Goal: Task Accomplishment & Management: Use online tool/utility

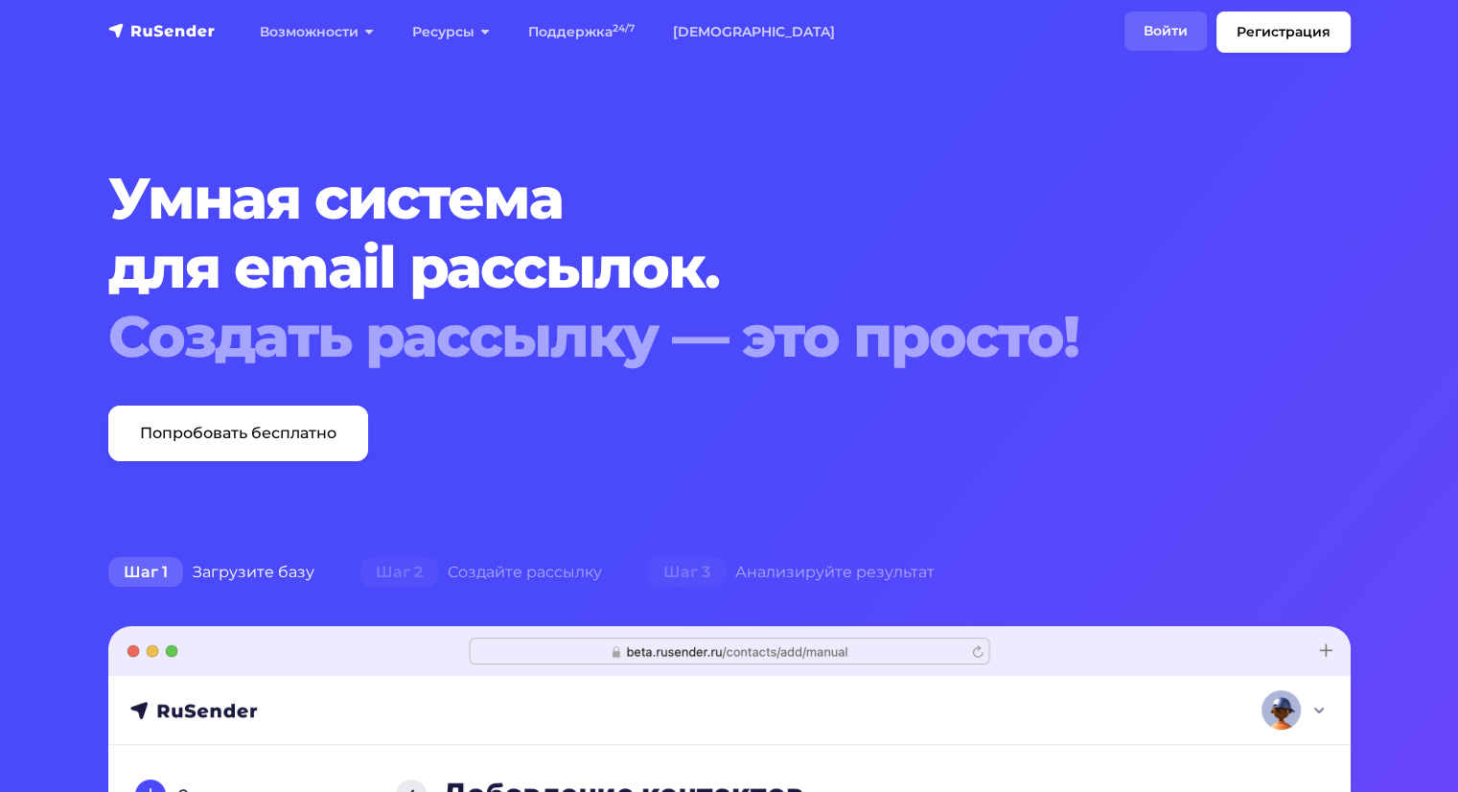
drag, startPoint x: 0, startPoint y: 0, endPoint x: 1188, endPoint y: 35, distance: 1188.9
click at [1188, 35] on link "Войти" at bounding box center [1165, 31] width 82 height 39
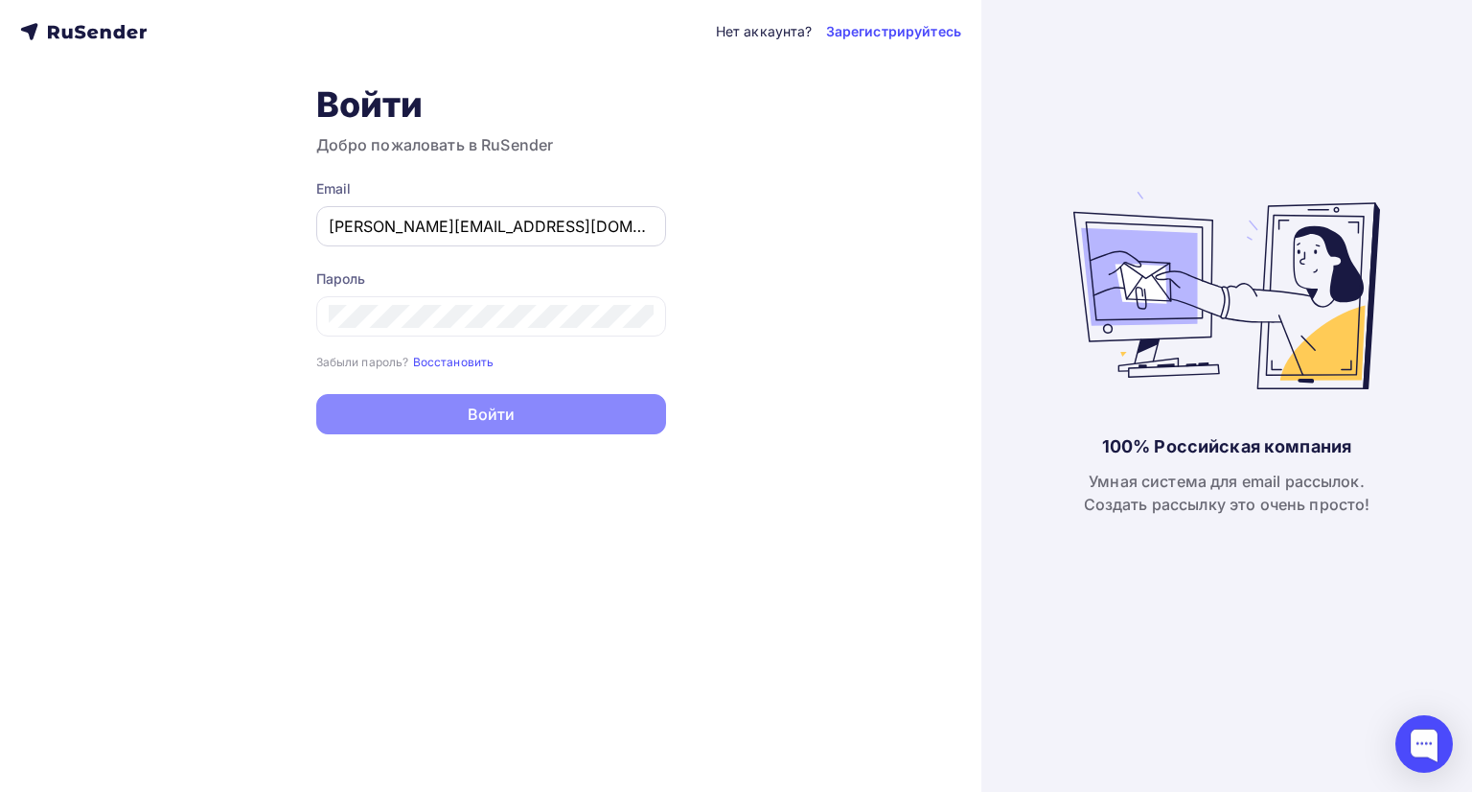
click at [475, 226] on input "elena.mishkareva@ramax.ru" at bounding box center [491, 226] width 325 height 23
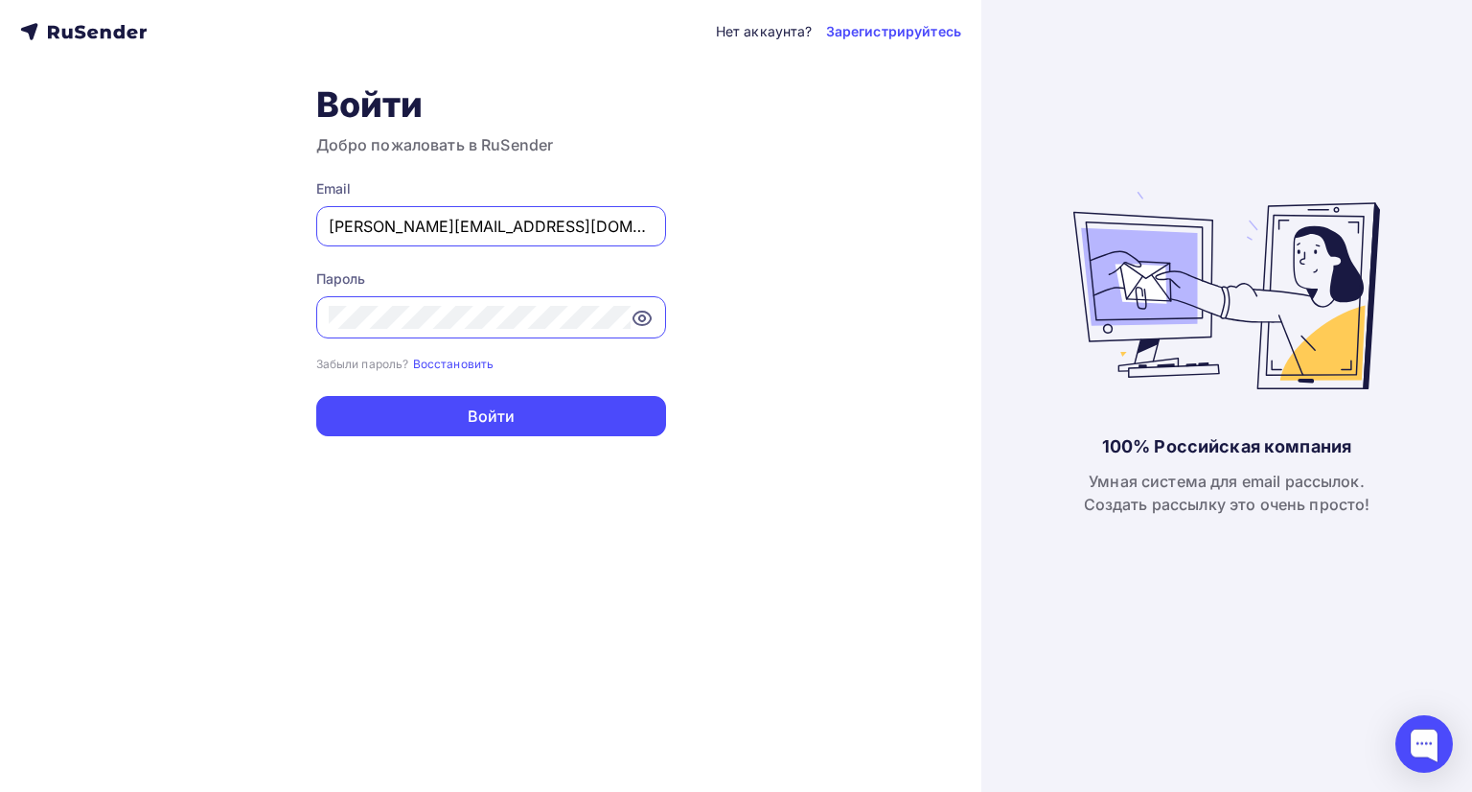
type input "[EMAIL_ADDRESS][DOMAIN_NAME]"
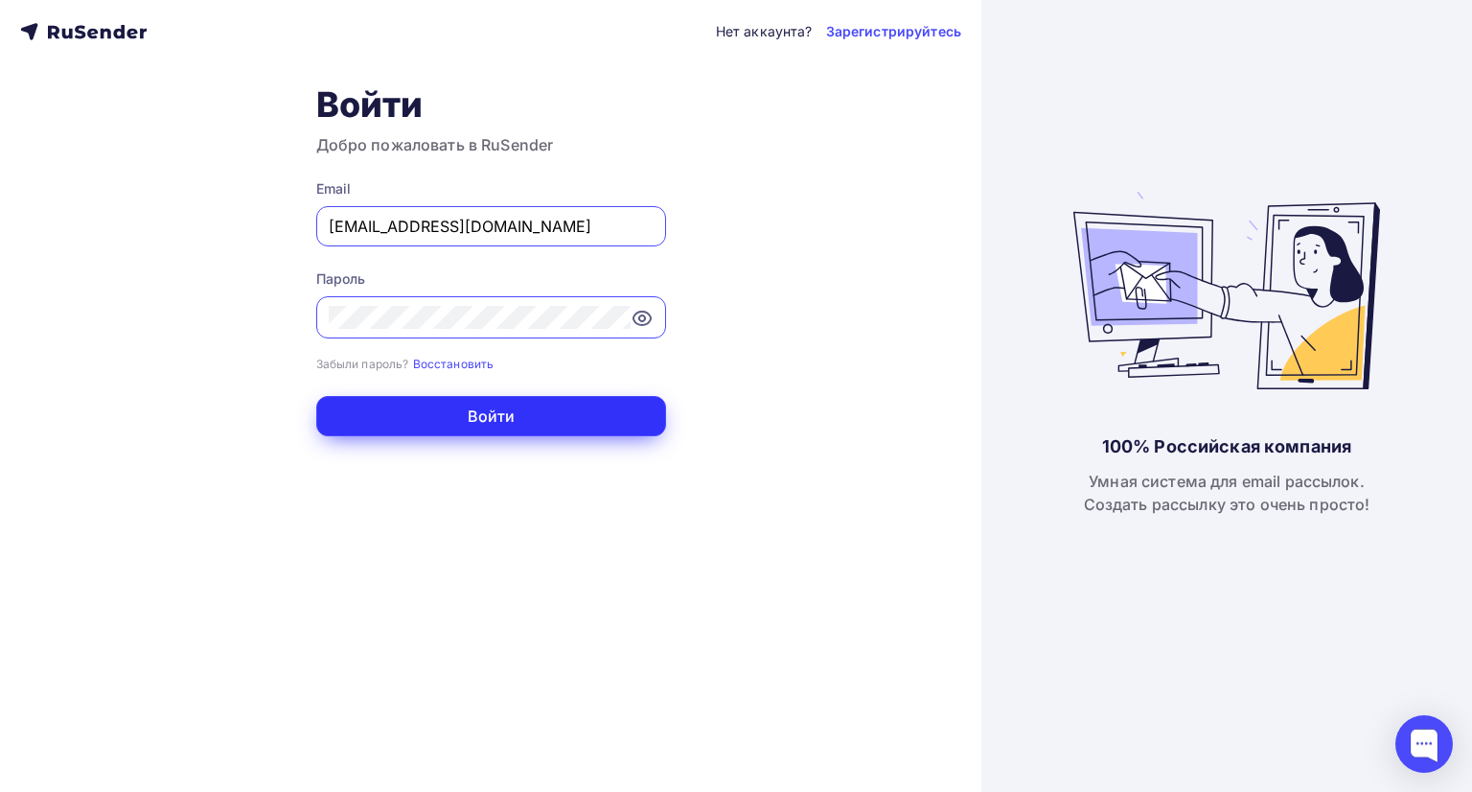
click at [510, 411] on button "Войти" at bounding box center [491, 416] width 350 height 40
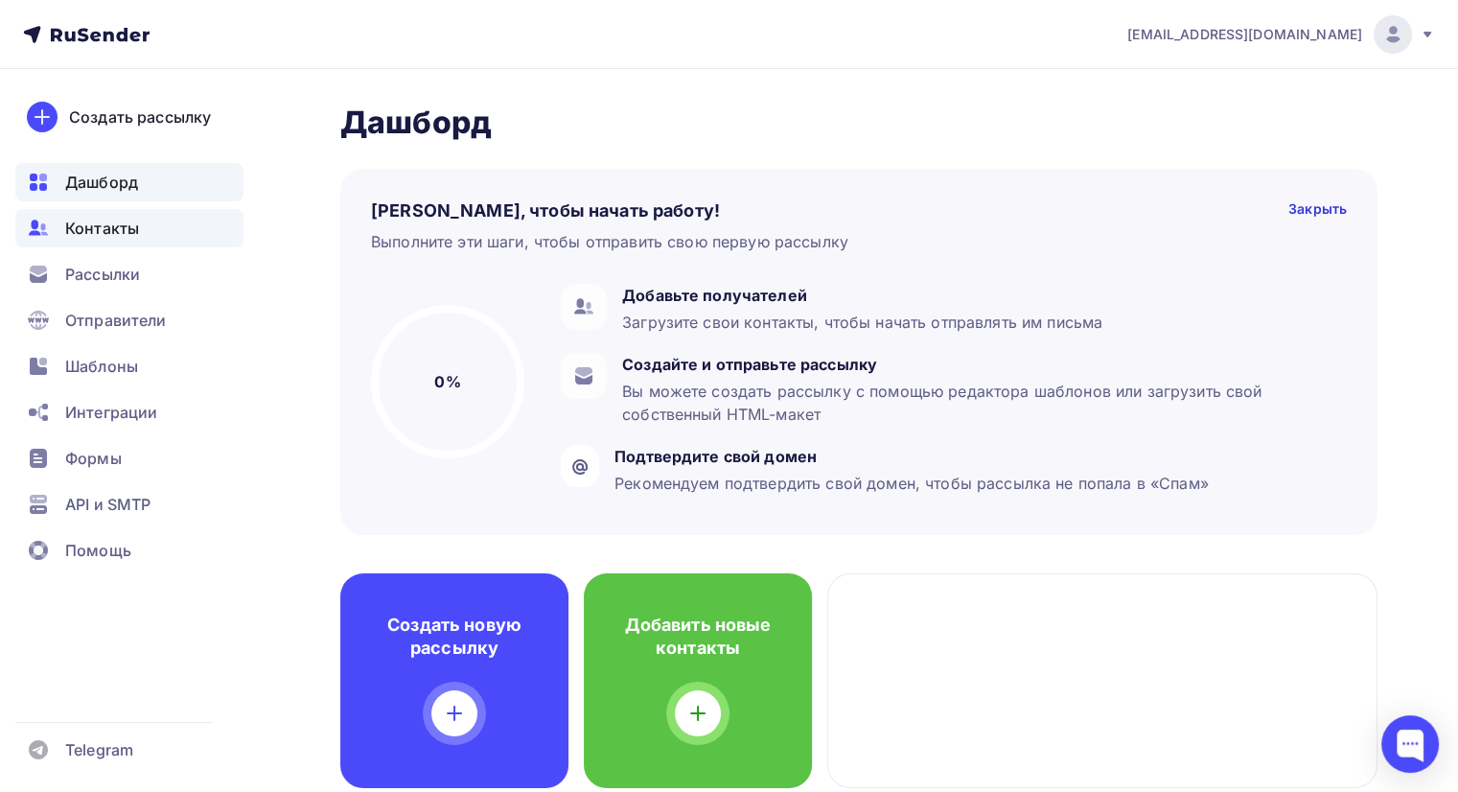
click at [128, 219] on span "Контакты" at bounding box center [102, 228] width 74 height 23
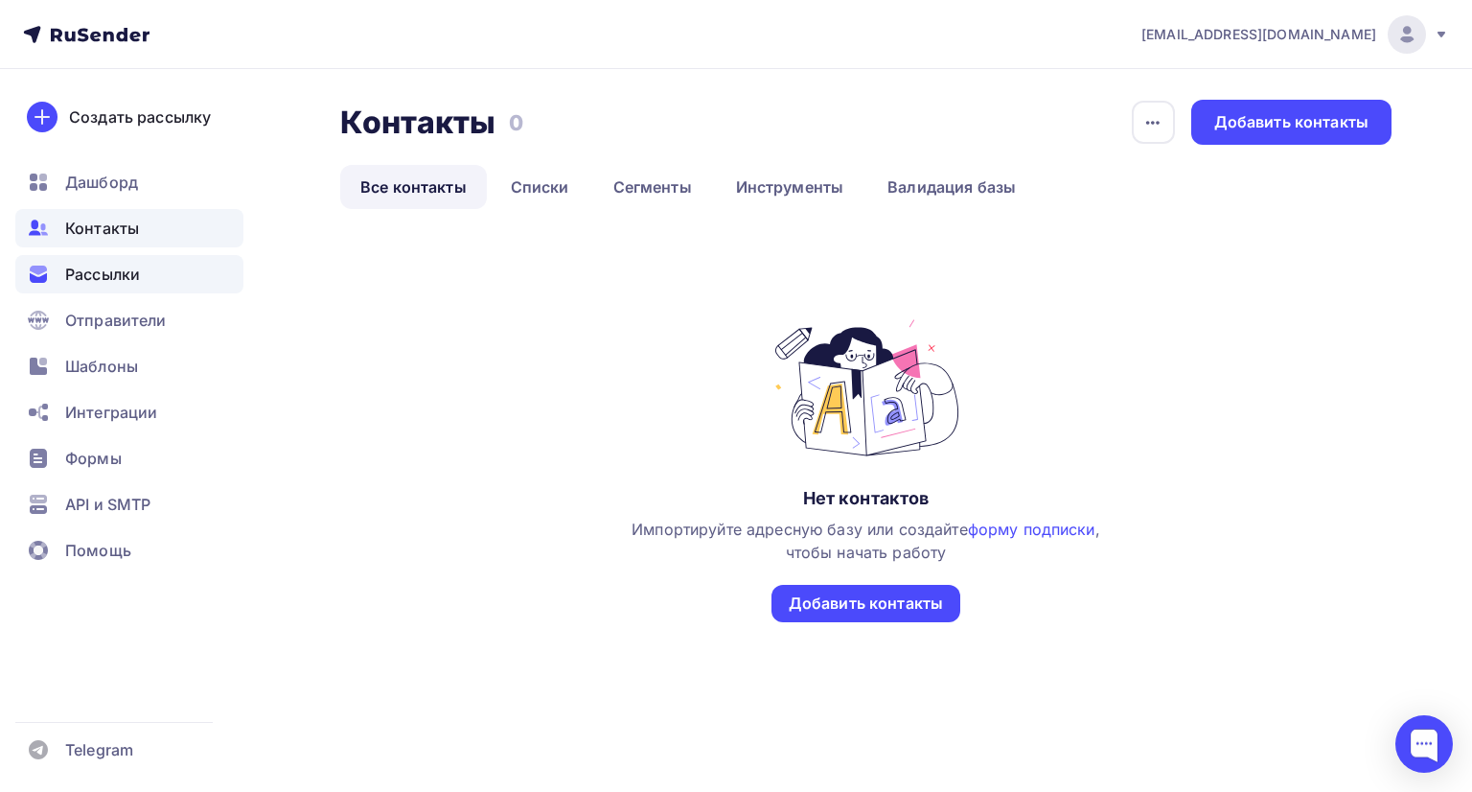
click at [139, 272] on span "Рассылки" at bounding box center [102, 274] width 75 height 23
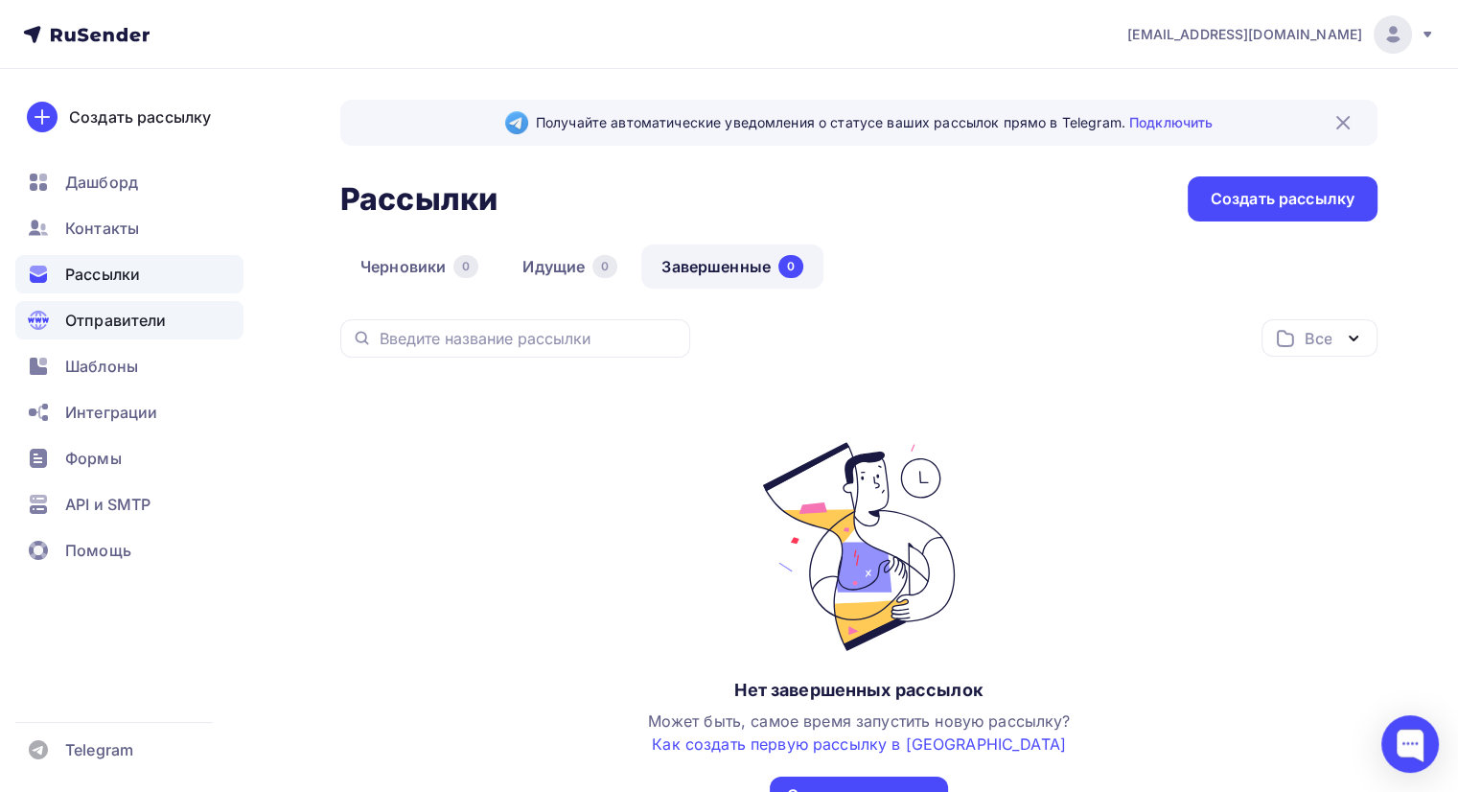
click at [150, 324] on span "Отправители" at bounding box center [116, 320] width 102 height 23
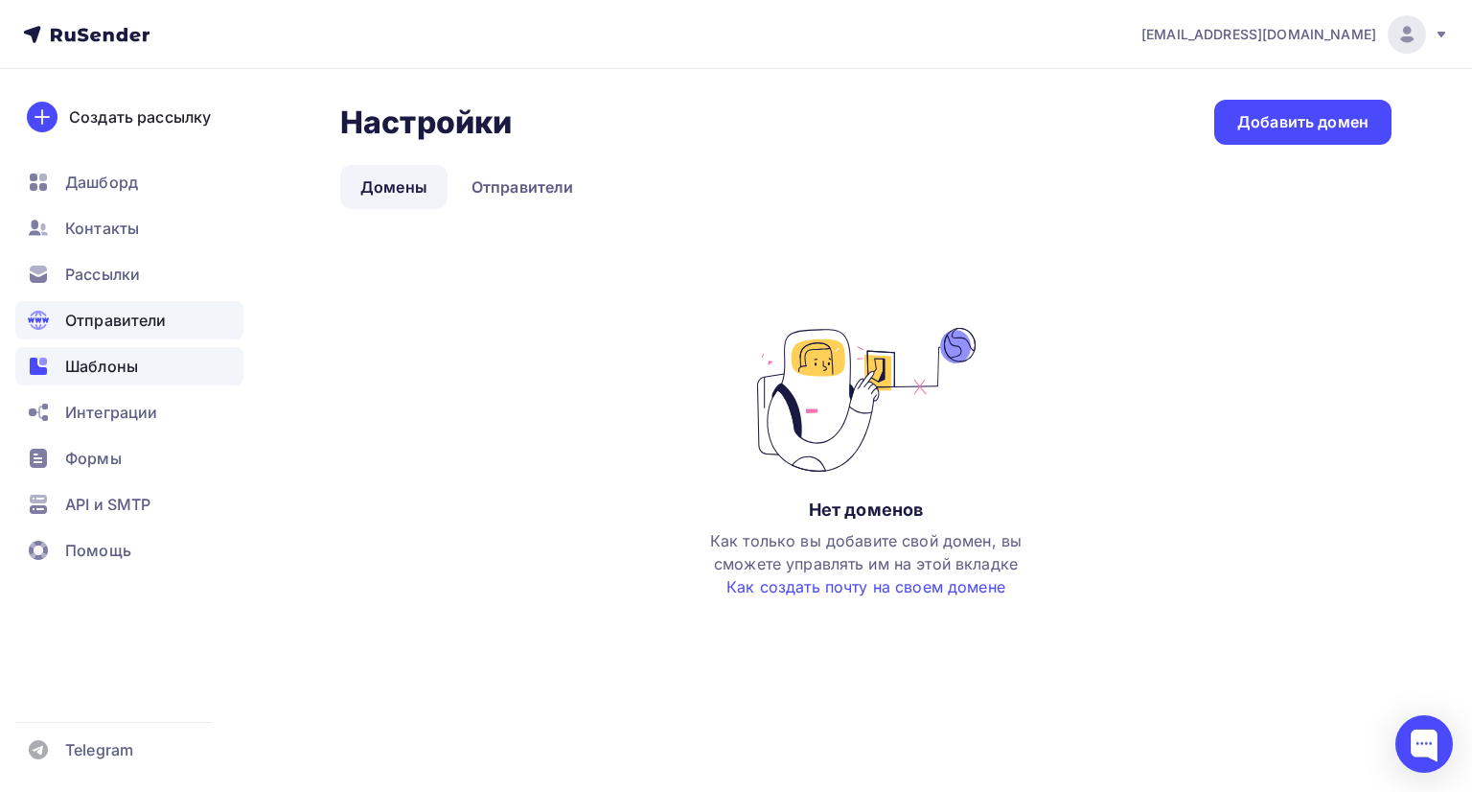
click at [142, 366] on div "Шаблоны" at bounding box center [129, 366] width 228 height 38
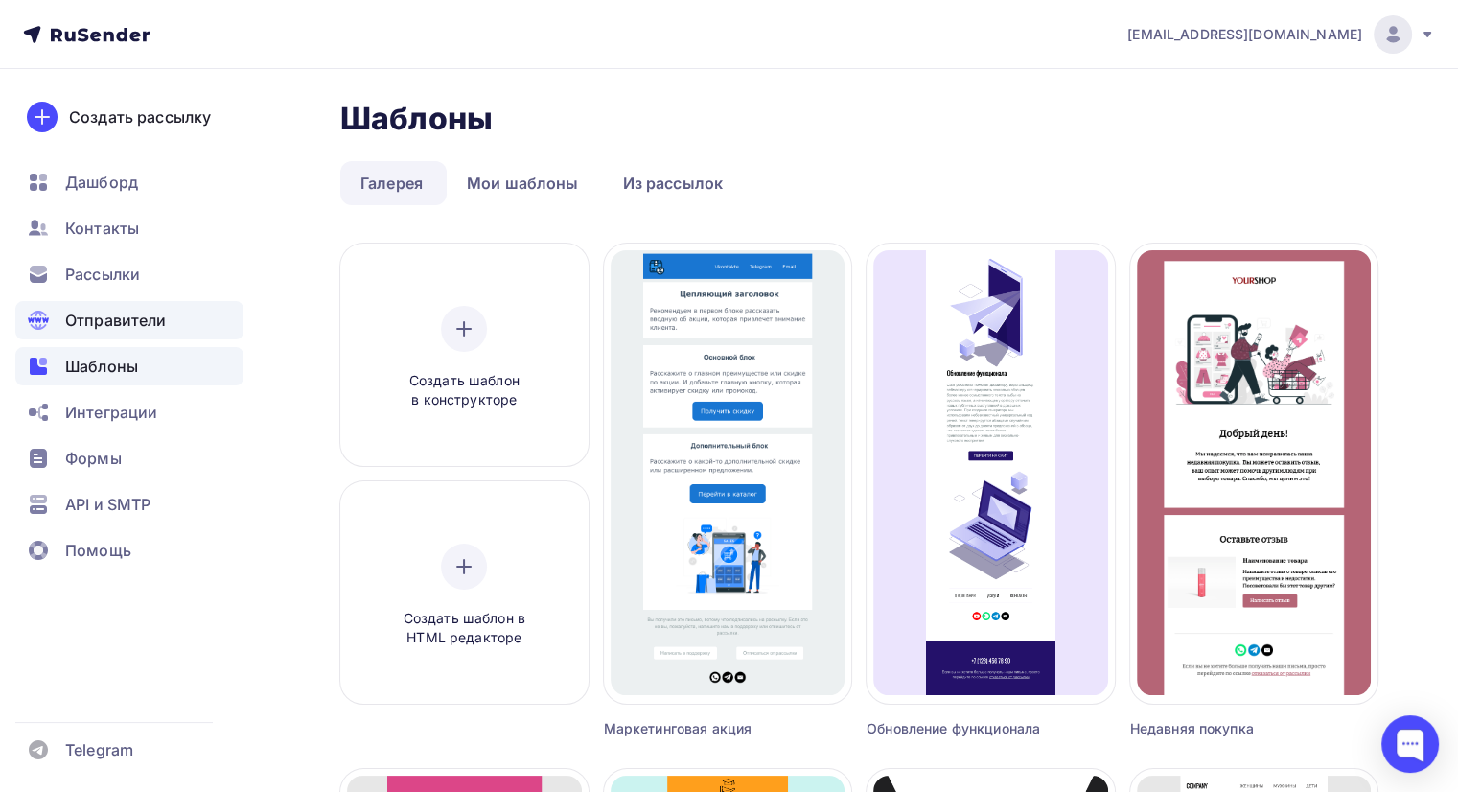
click at [164, 327] on span "Отправители" at bounding box center [116, 320] width 102 height 23
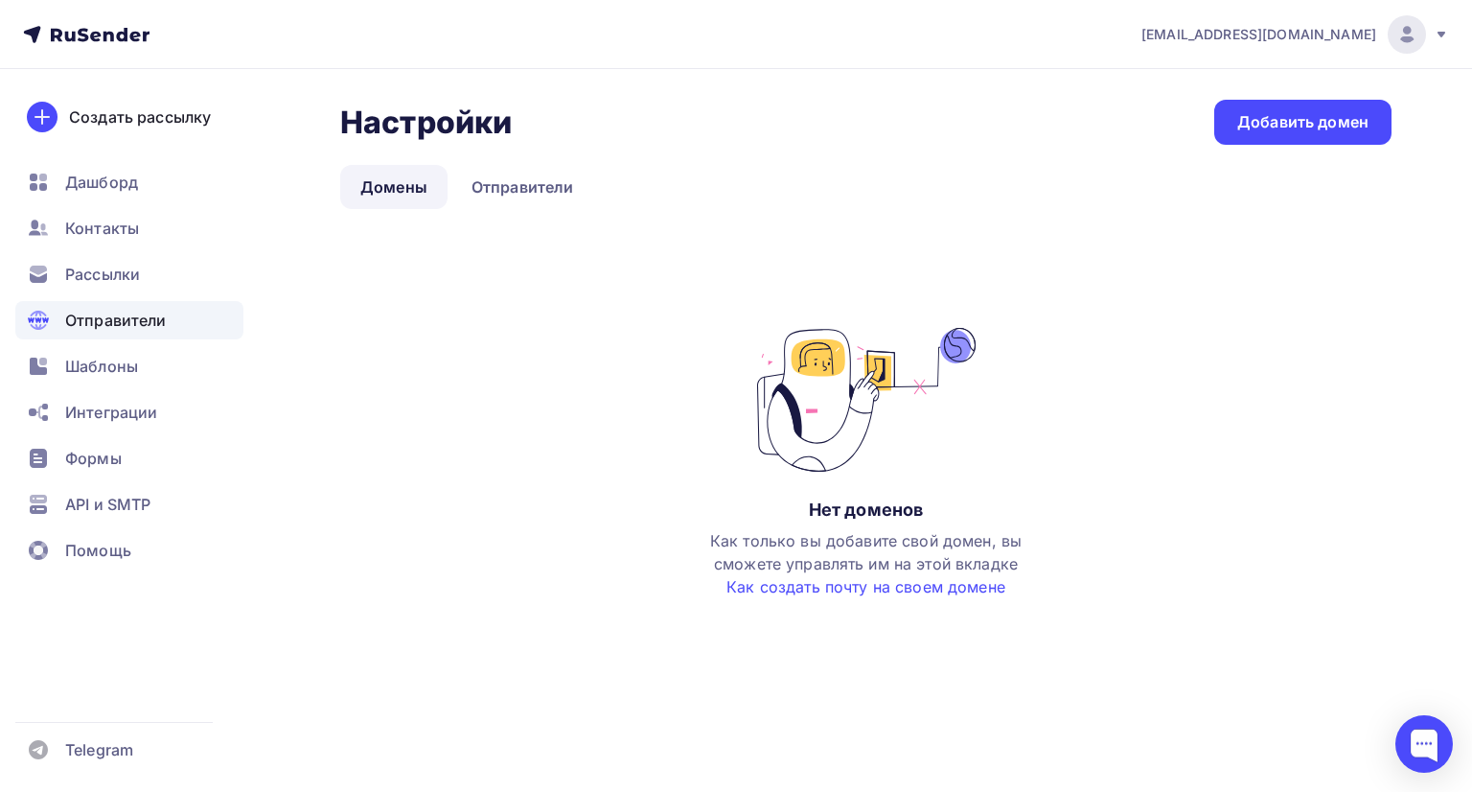
click at [404, 195] on link "Домены" at bounding box center [393, 187] width 107 height 44
click at [799, 592] on link "Как создать почту на своем домене" at bounding box center [865, 586] width 279 height 19
click at [528, 182] on link "Отправители" at bounding box center [522, 187] width 143 height 44
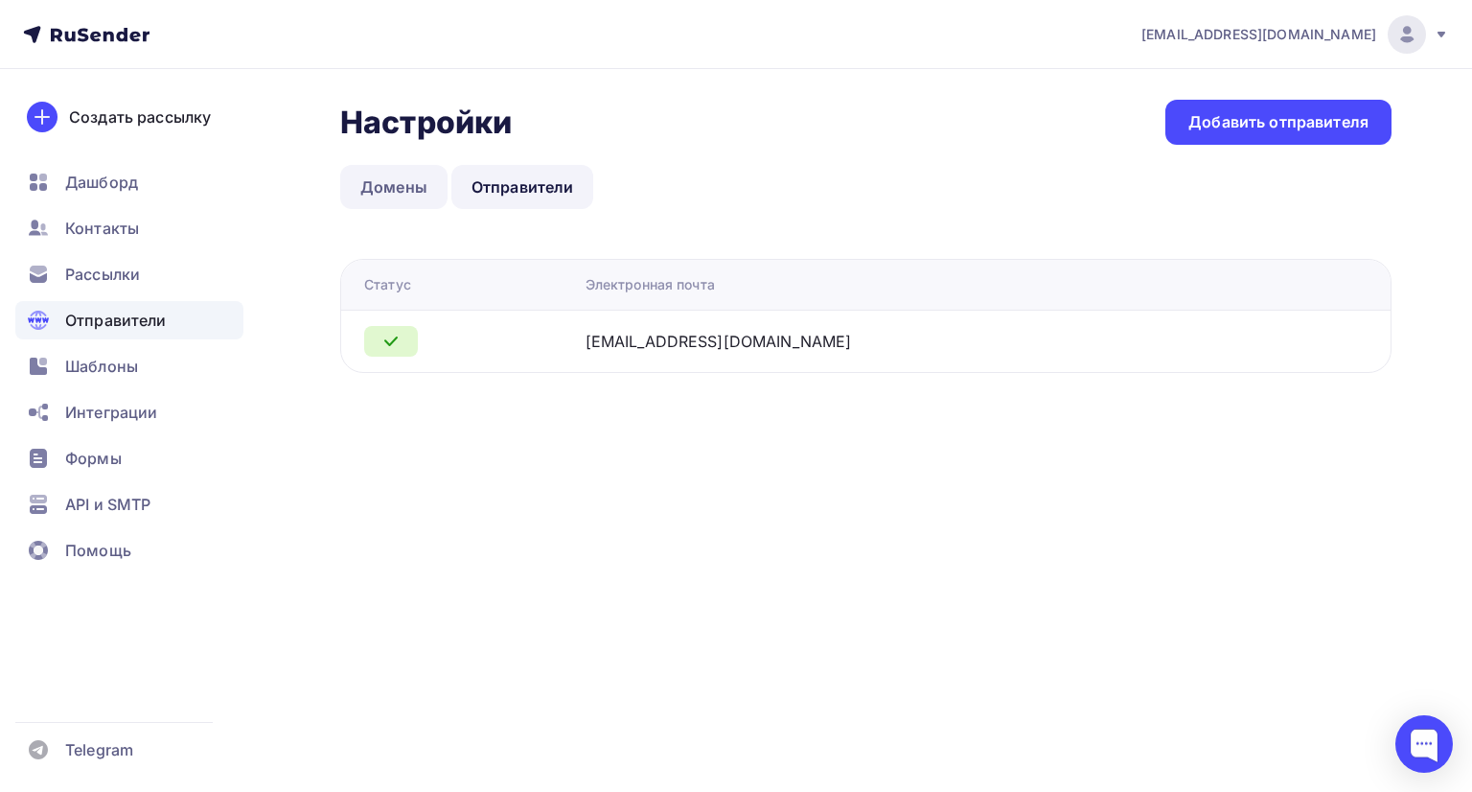
click at [420, 186] on link "Домены" at bounding box center [393, 187] width 107 height 44
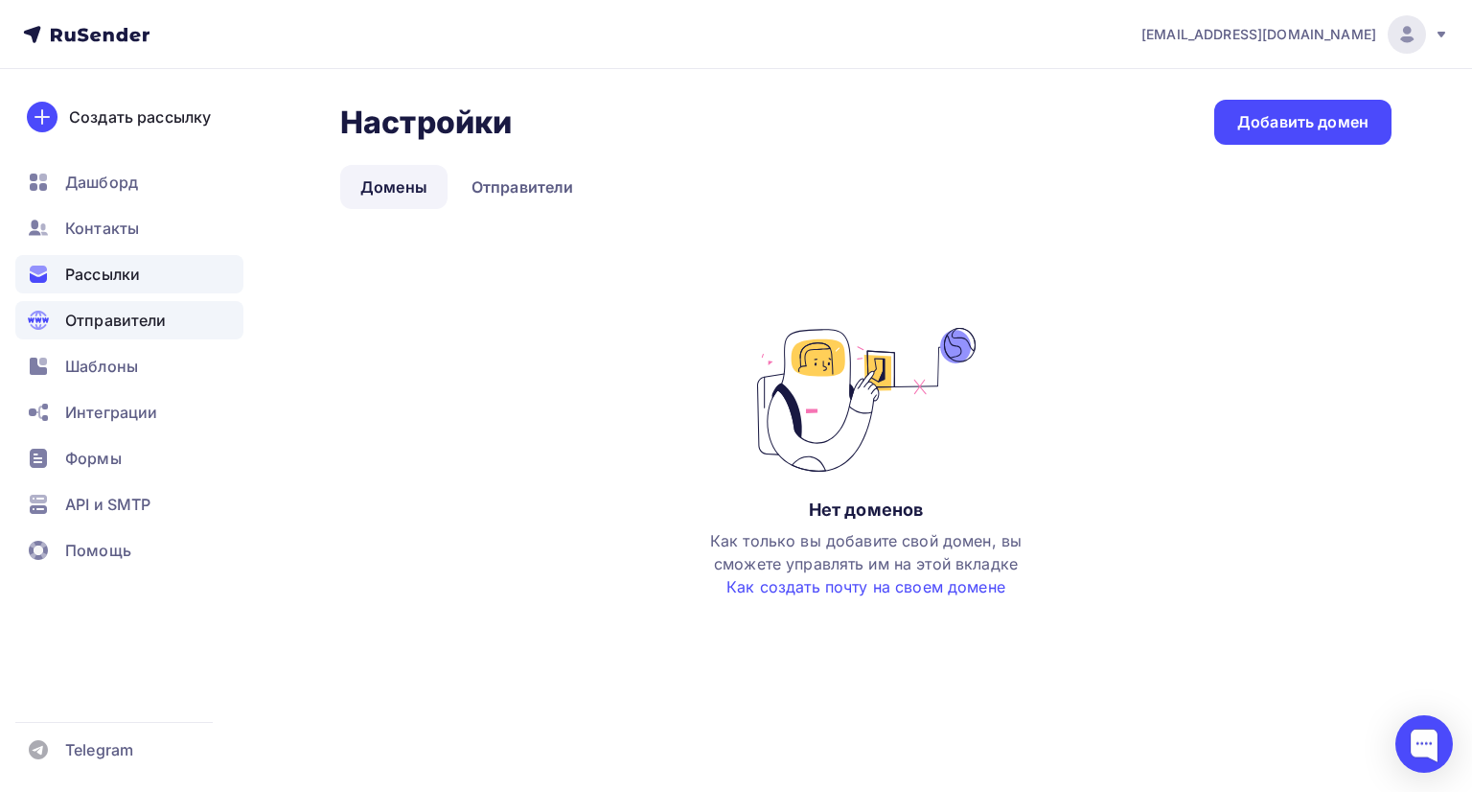
click at [139, 273] on span "Рассылки" at bounding box center [102, 274] width 75 height 23
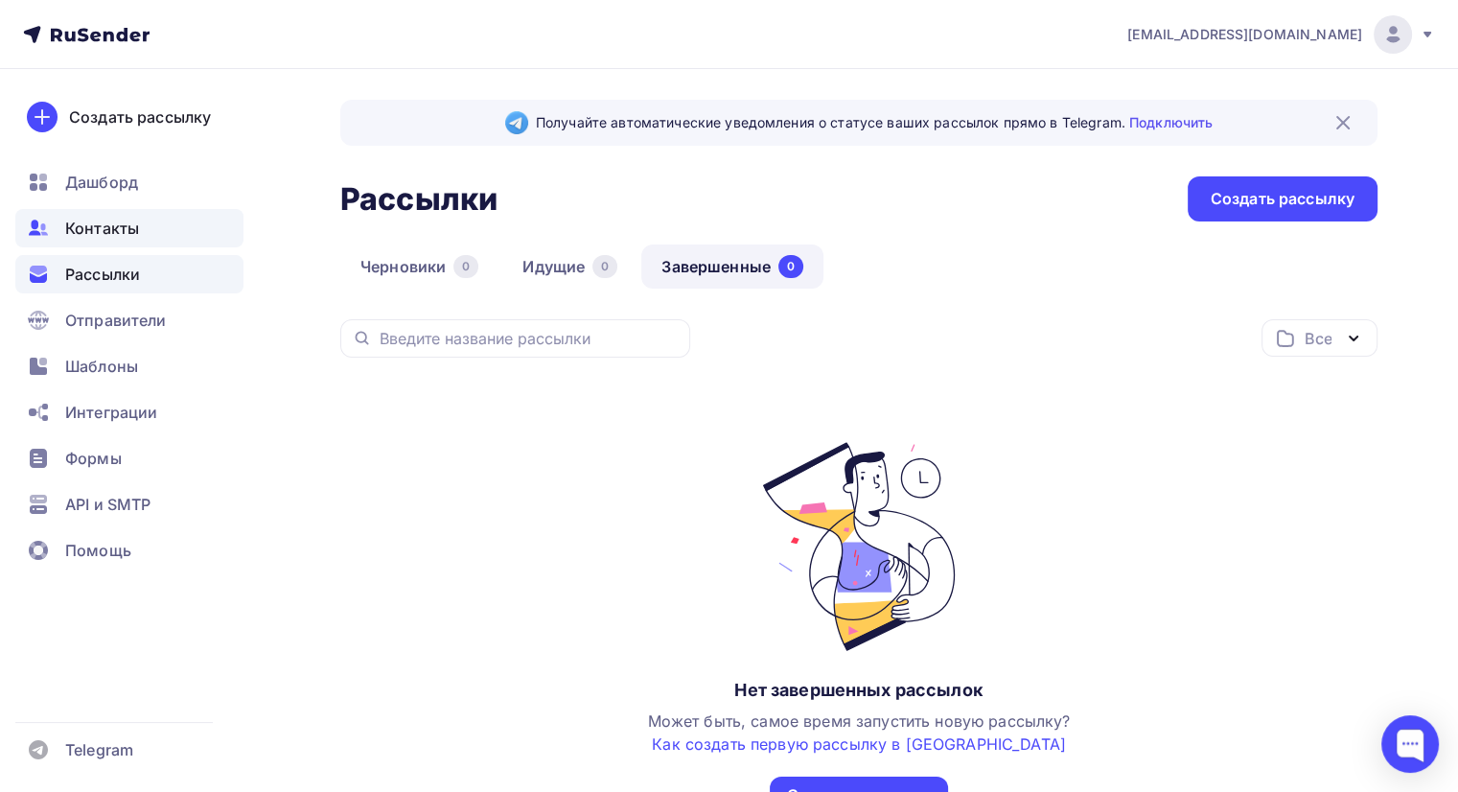
click at [132, 231] on span "Контакты" at bounding box center [102, 228] width 74 height 23
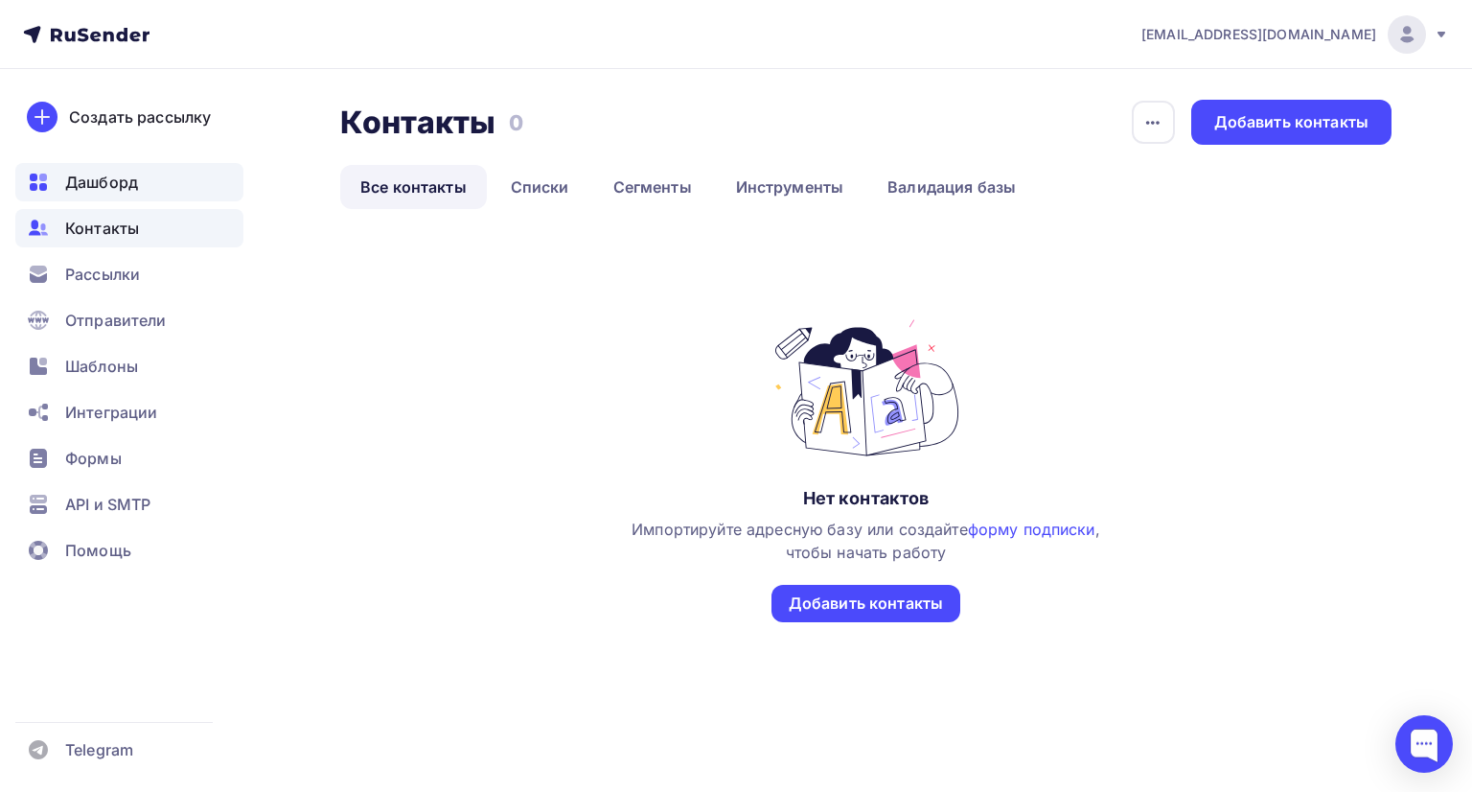
click at [154, 193] on div "Дашборд" at bounding box center [129, 182] width 228 height 38
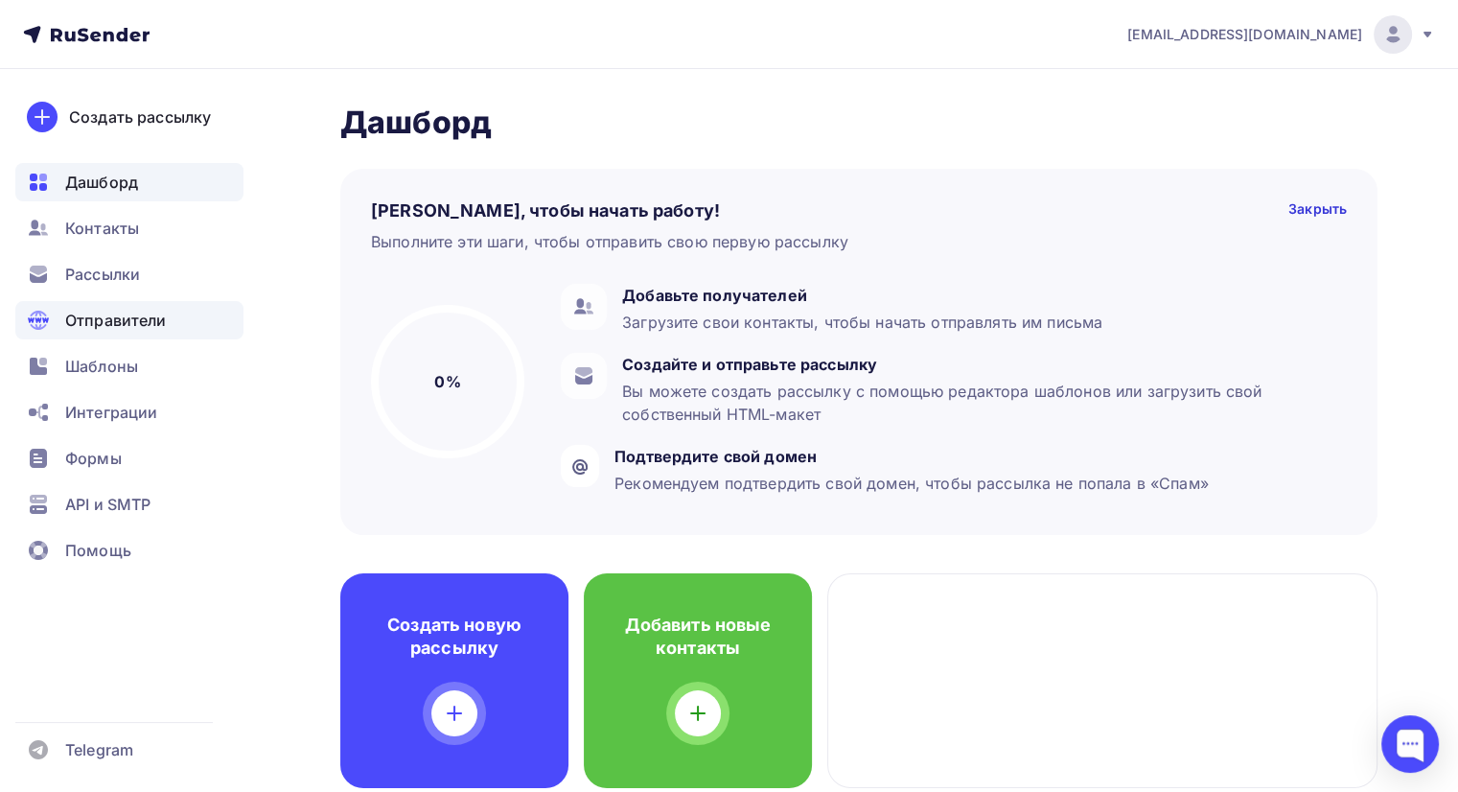
click at [152, 323] on span "Отправители" at bounding box center [116, 320] width 102 height 23
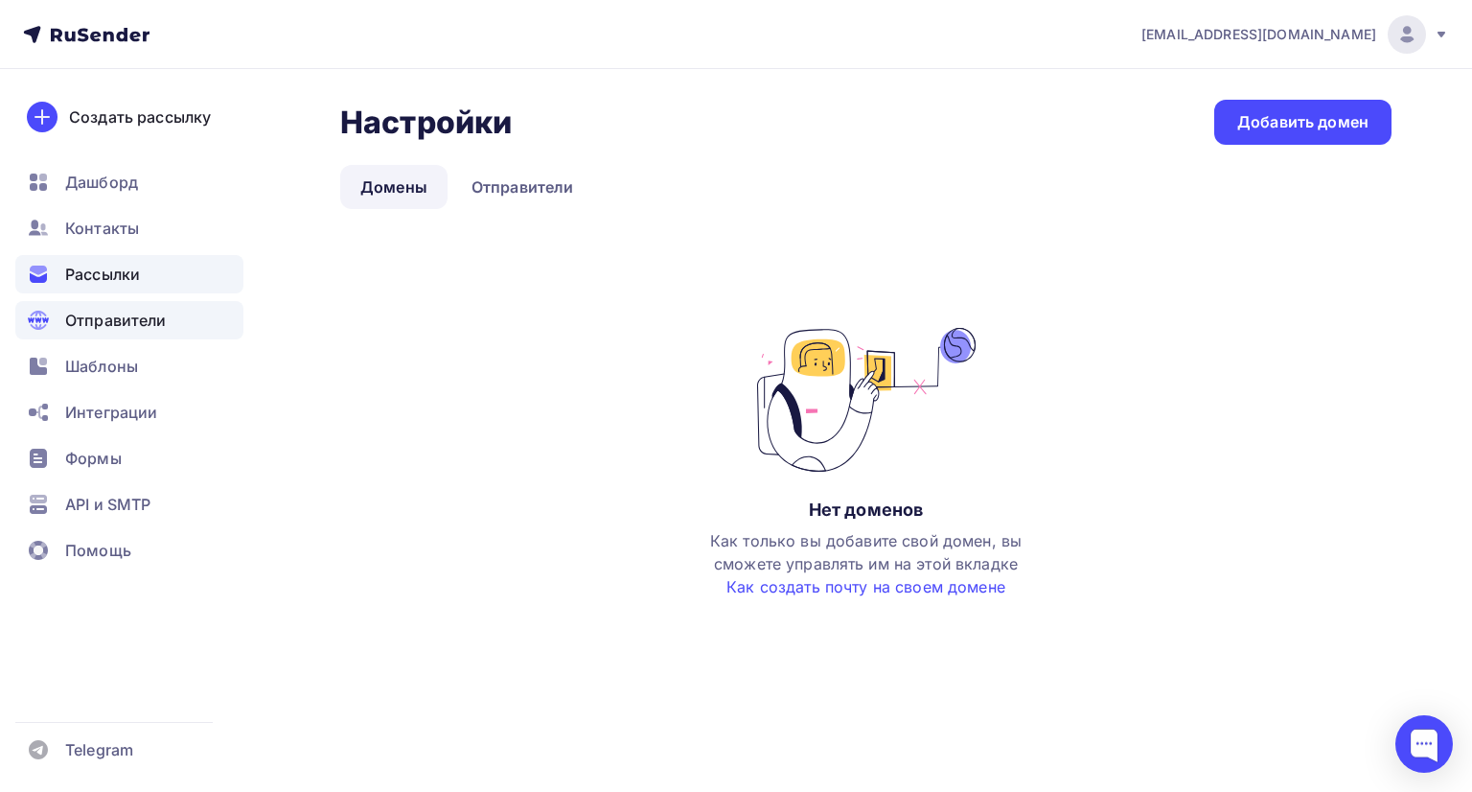
click at [162, 285] on div "Рассылки" at bounding box center [129, 274] width 228 height 38
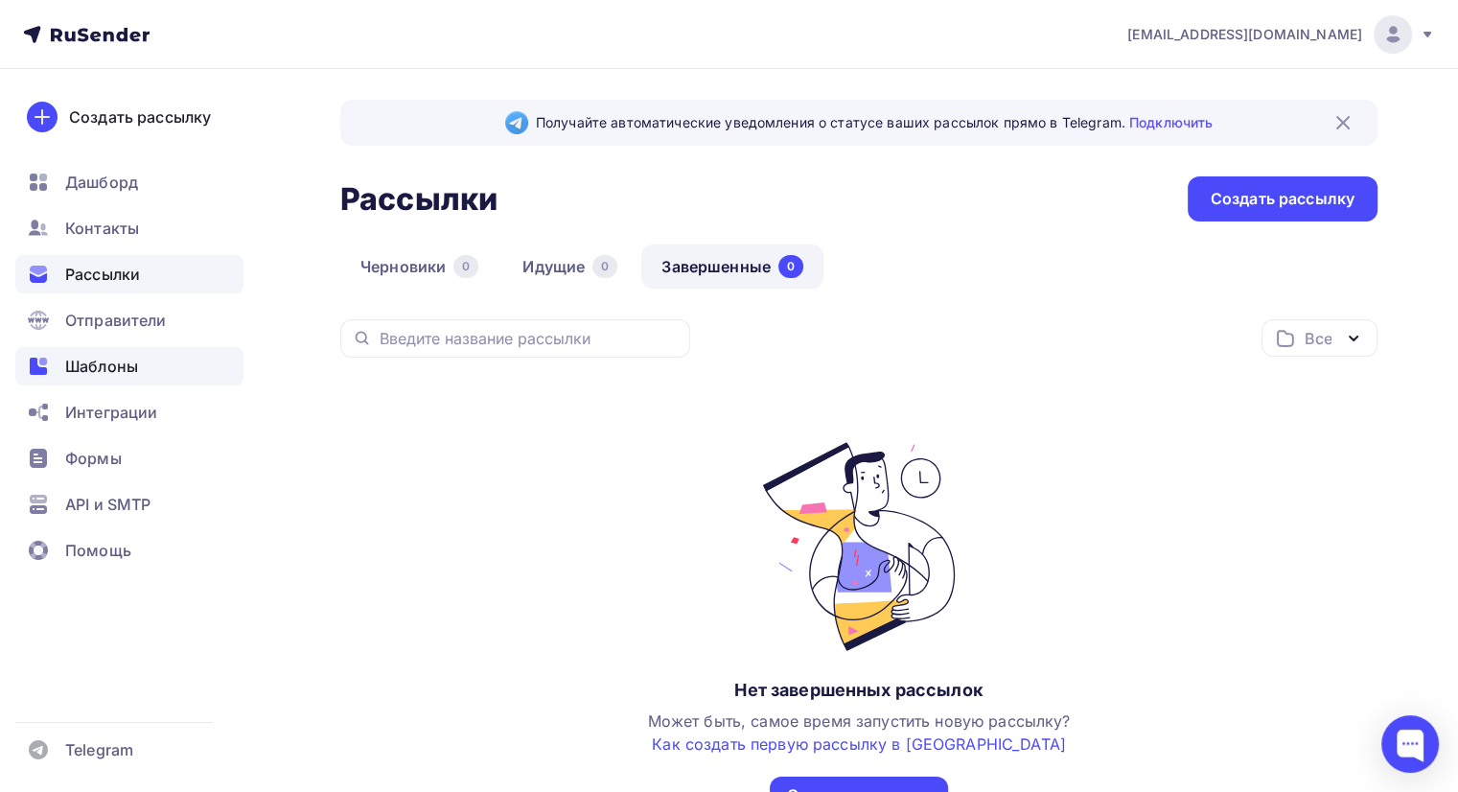
click at [176, 382] on div "Шаблоны" at bounding box center [129, 366] width 228 height 38
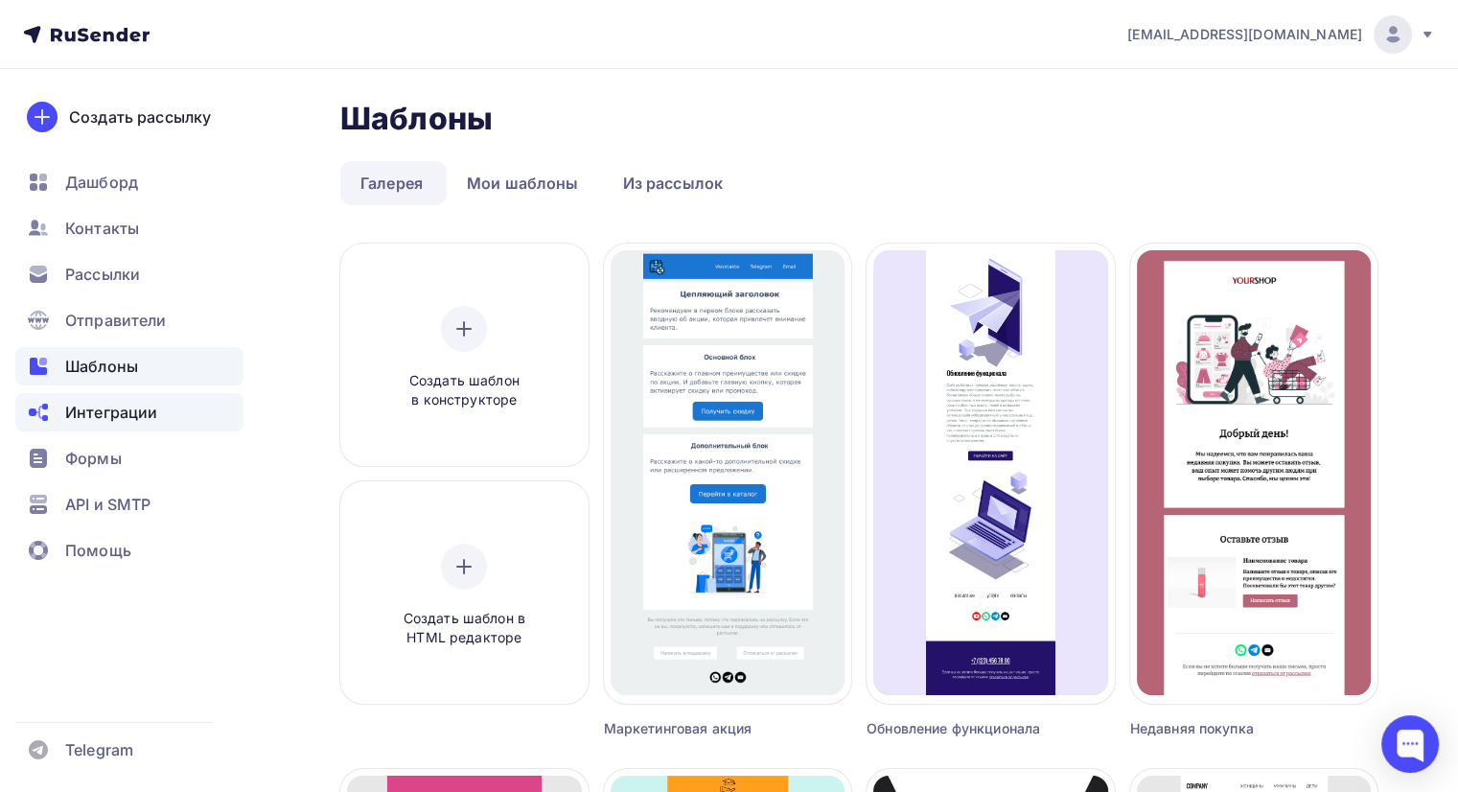
click at [178, 416] on div "Интеграции" at bounding box center [129, 412] width 228 height 38
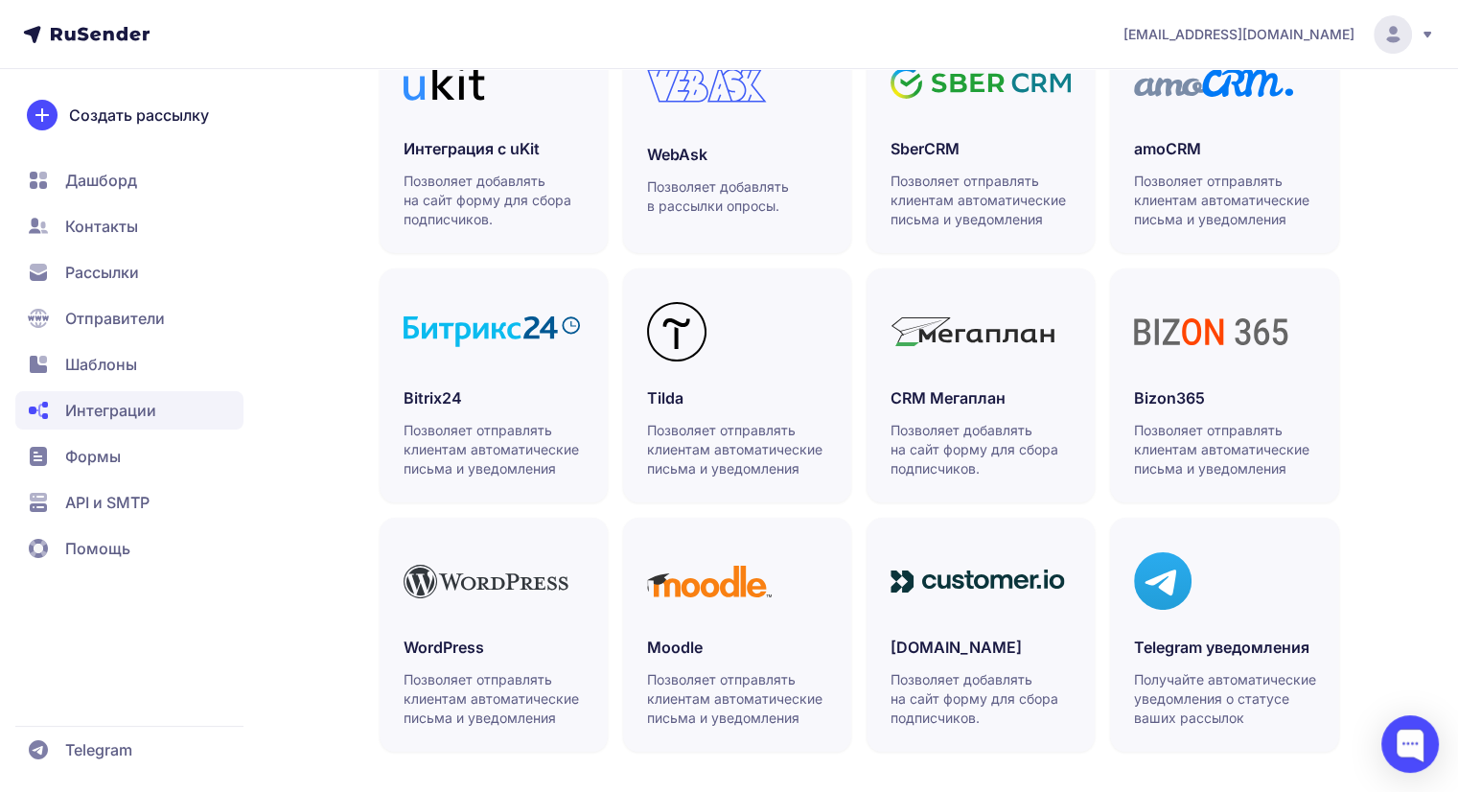
scroll to position [526, 0]
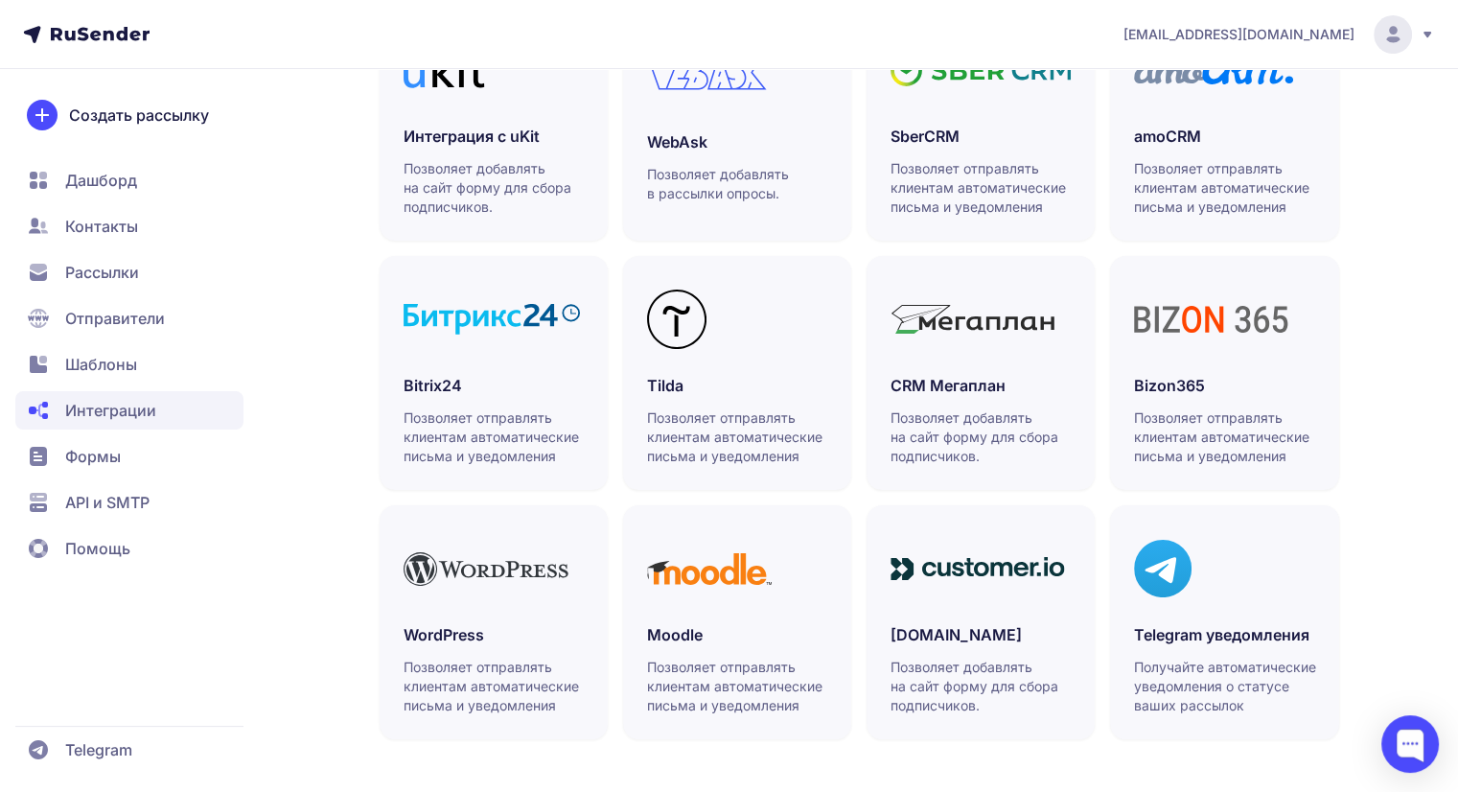
click at [153, 457] on span "Формы" at bounding box center [129, 456] width 228 height 38
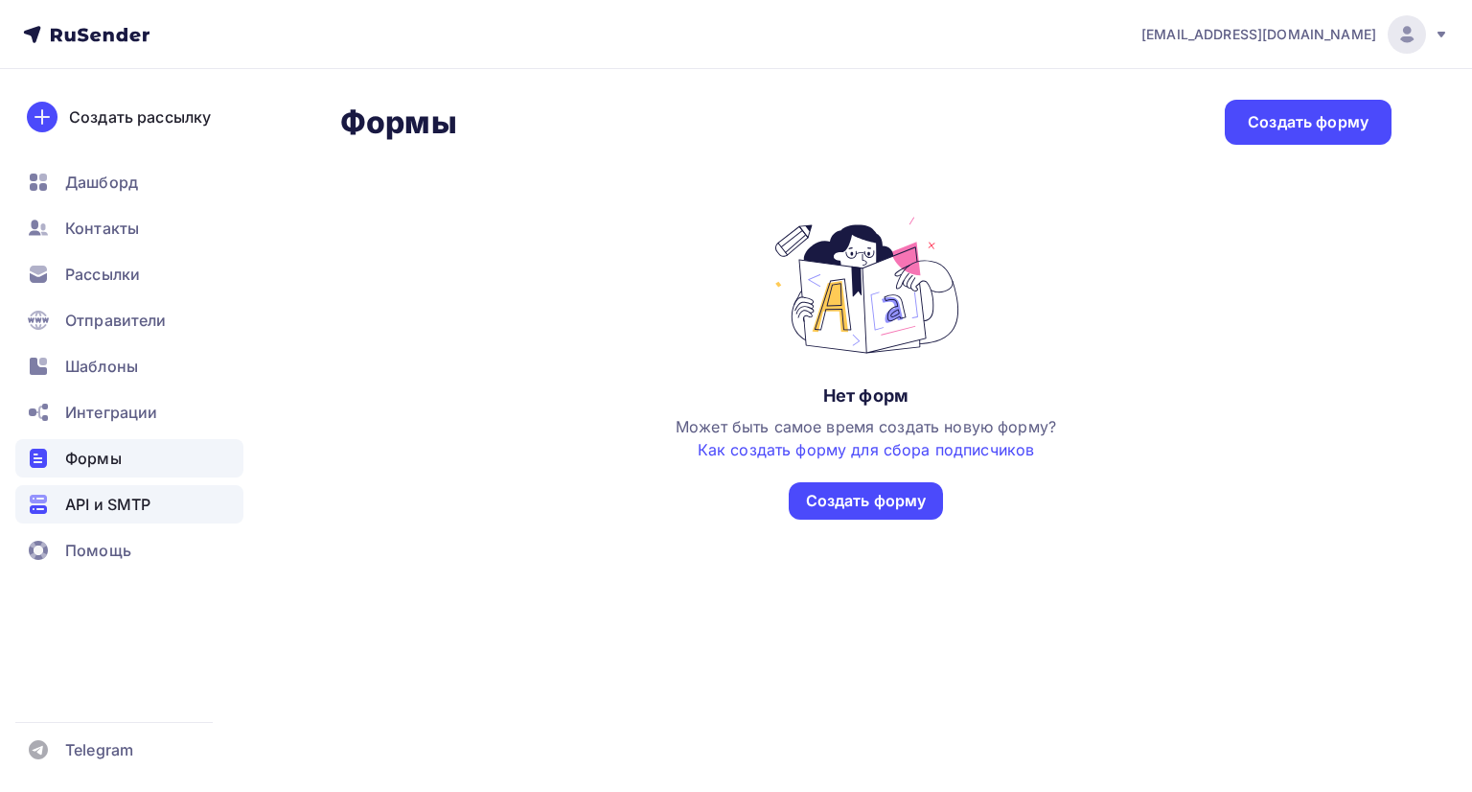
click at [153, 503] on div "API и SMTP" at bounding box center [129, 504] width 228 height 38
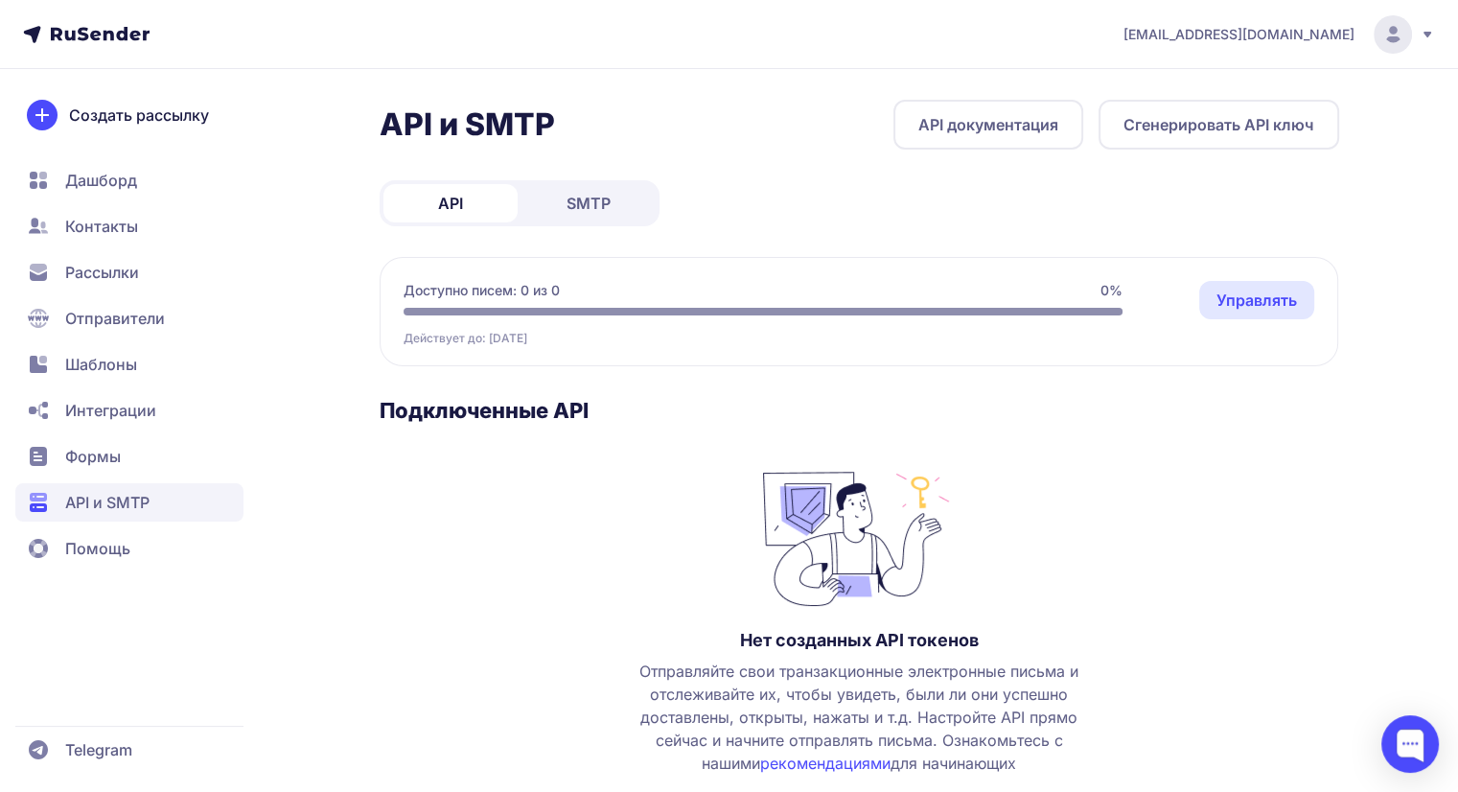
click at [122, 189] on span "Дашборд" at bounding box center [101, 180] width 72 height 23
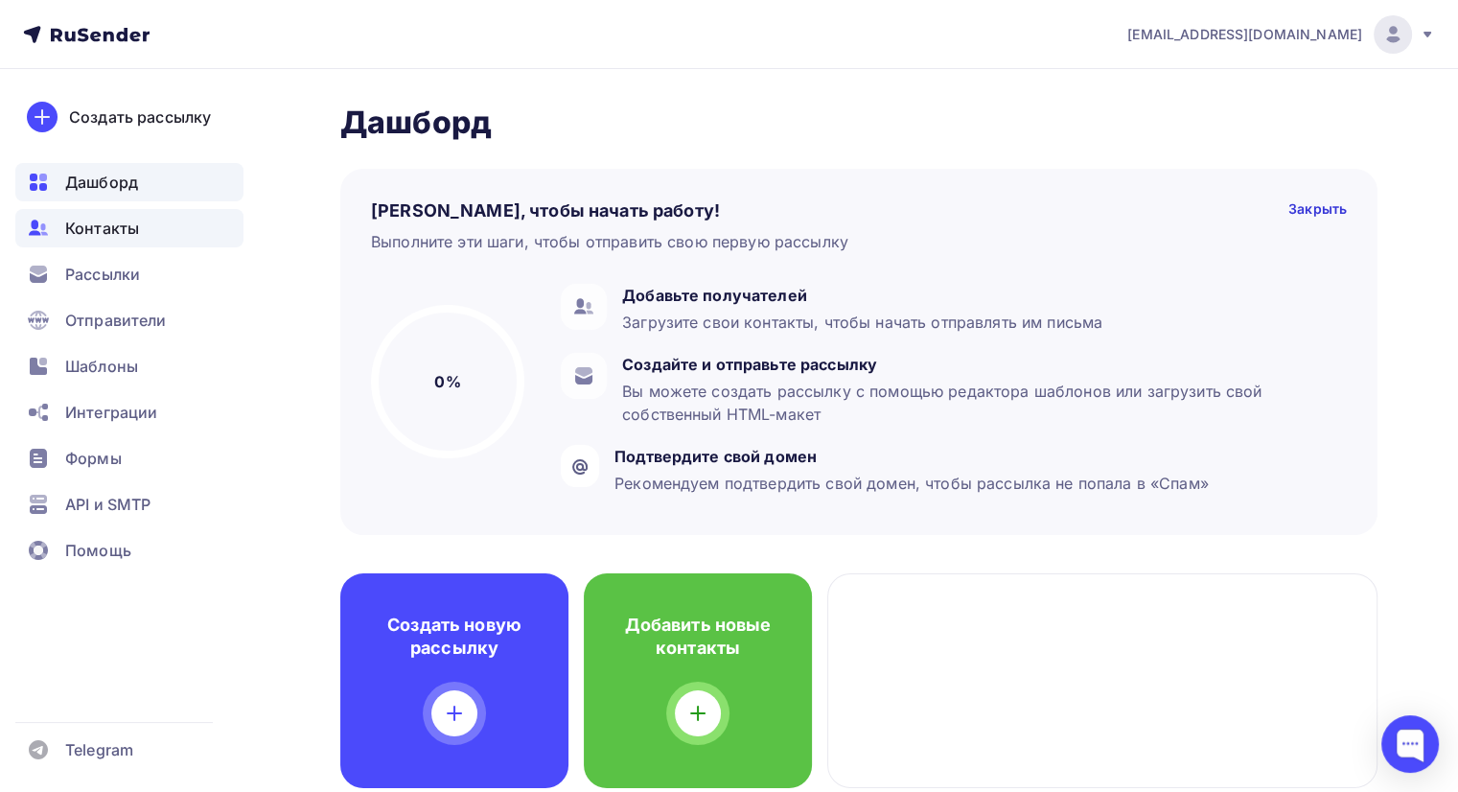
click at [152, 246] on div "Контакты" at bounding box center [129, 228] width 228 height 38
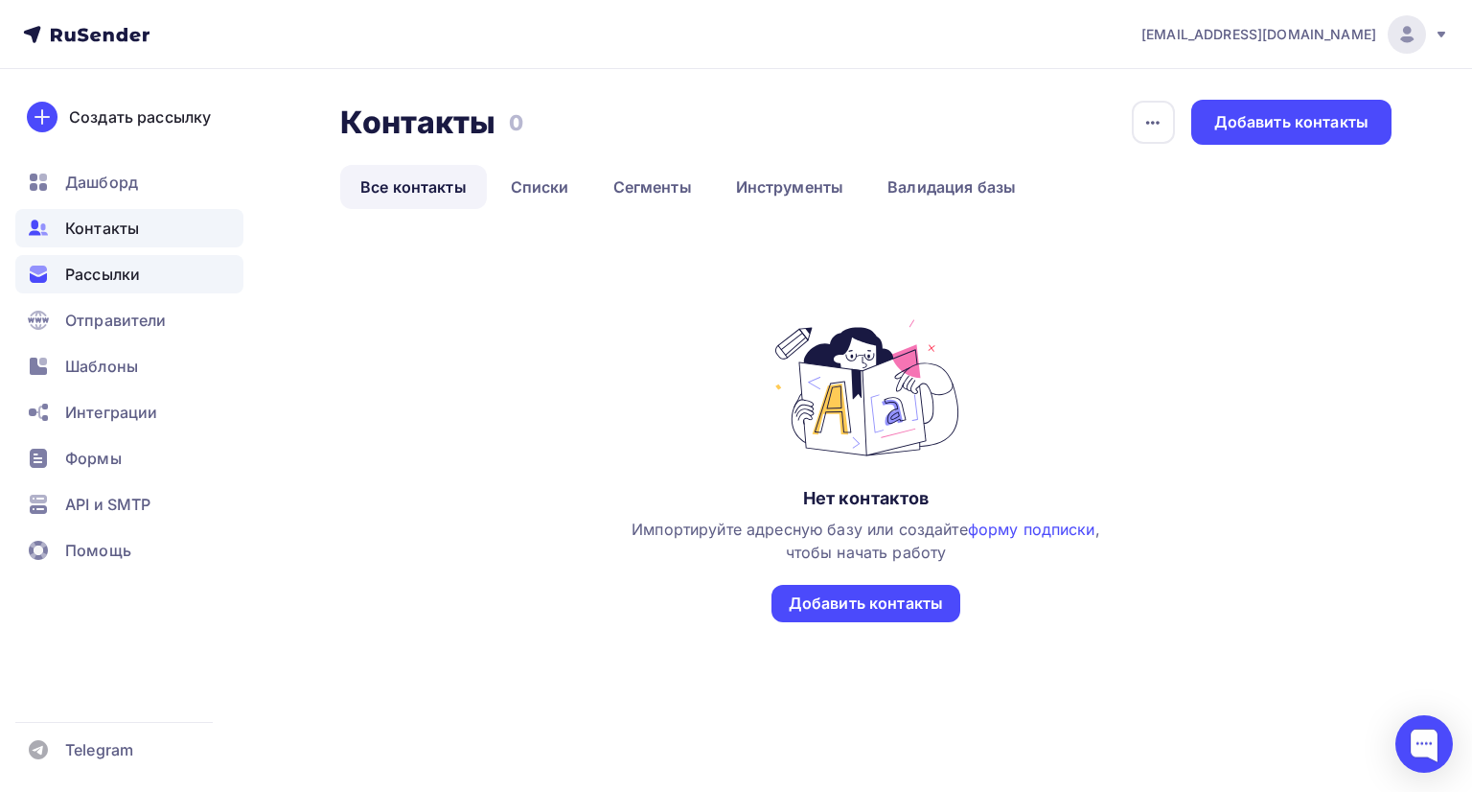
click at [203, 281] on div "Рассылки" at bounding box center [129, 274] width 228 height 38
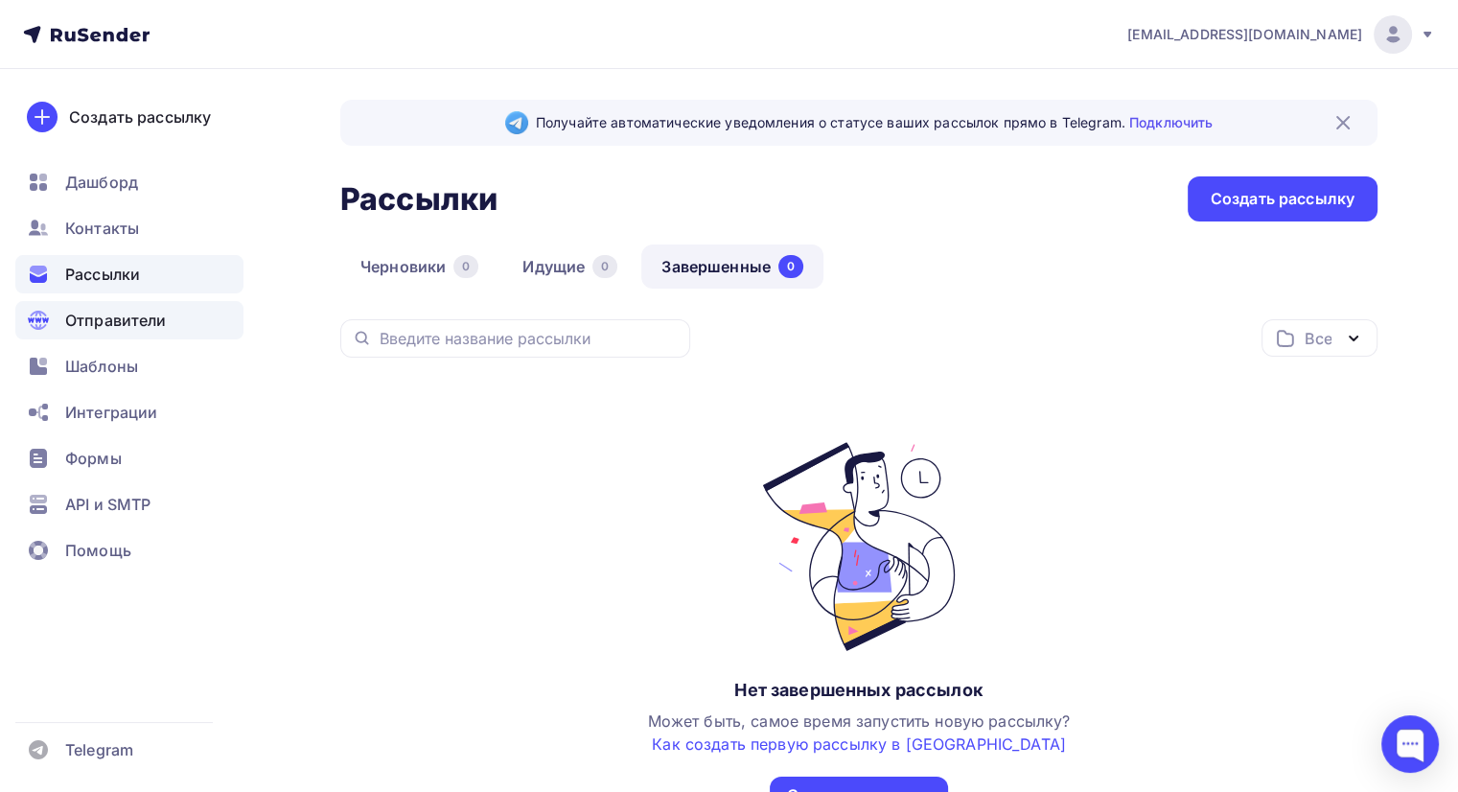
click at [191, 319] on div "Отправители" at bounding box center [129, 320] width 228 height 38
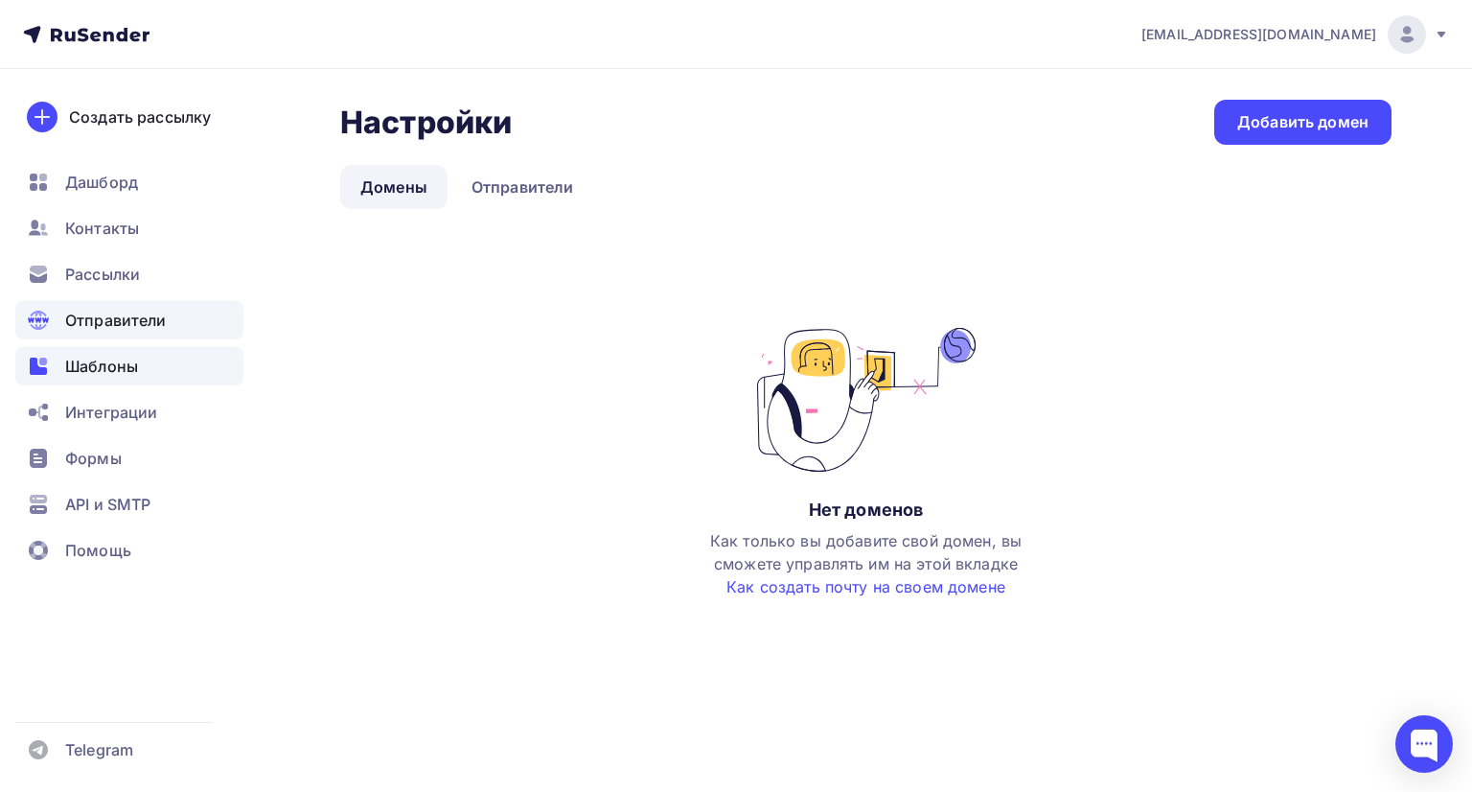
click at [188, 373] on div "Шаблоны" at bounding box center [129, 366] width 228 height 38
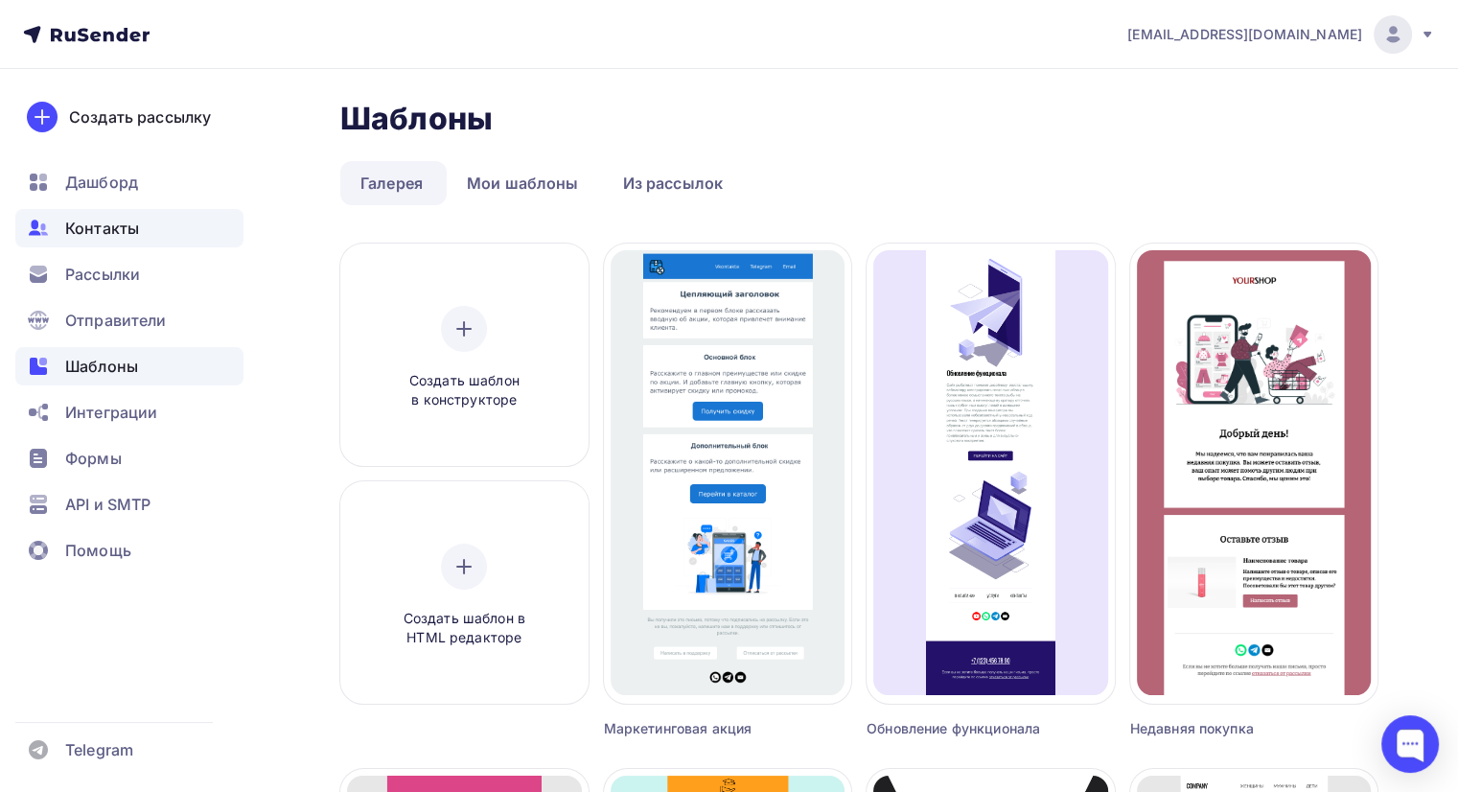
click at [242, 237] on div "Контакты" at bounding box center [129, 228] width 228 height 38
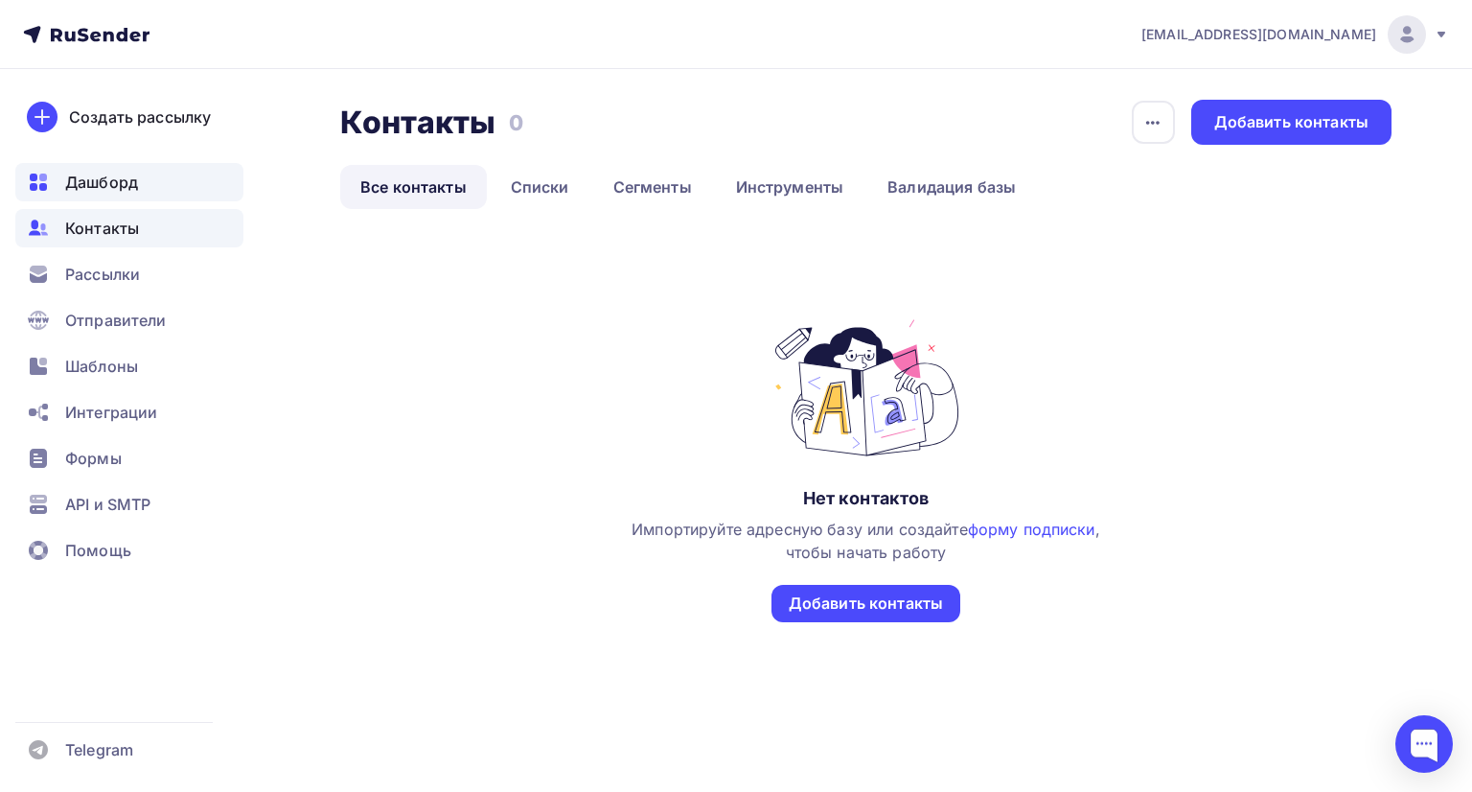
click at [142, 178] on div "Дашборд" at bounding box center [129, 182] width 228 height 38
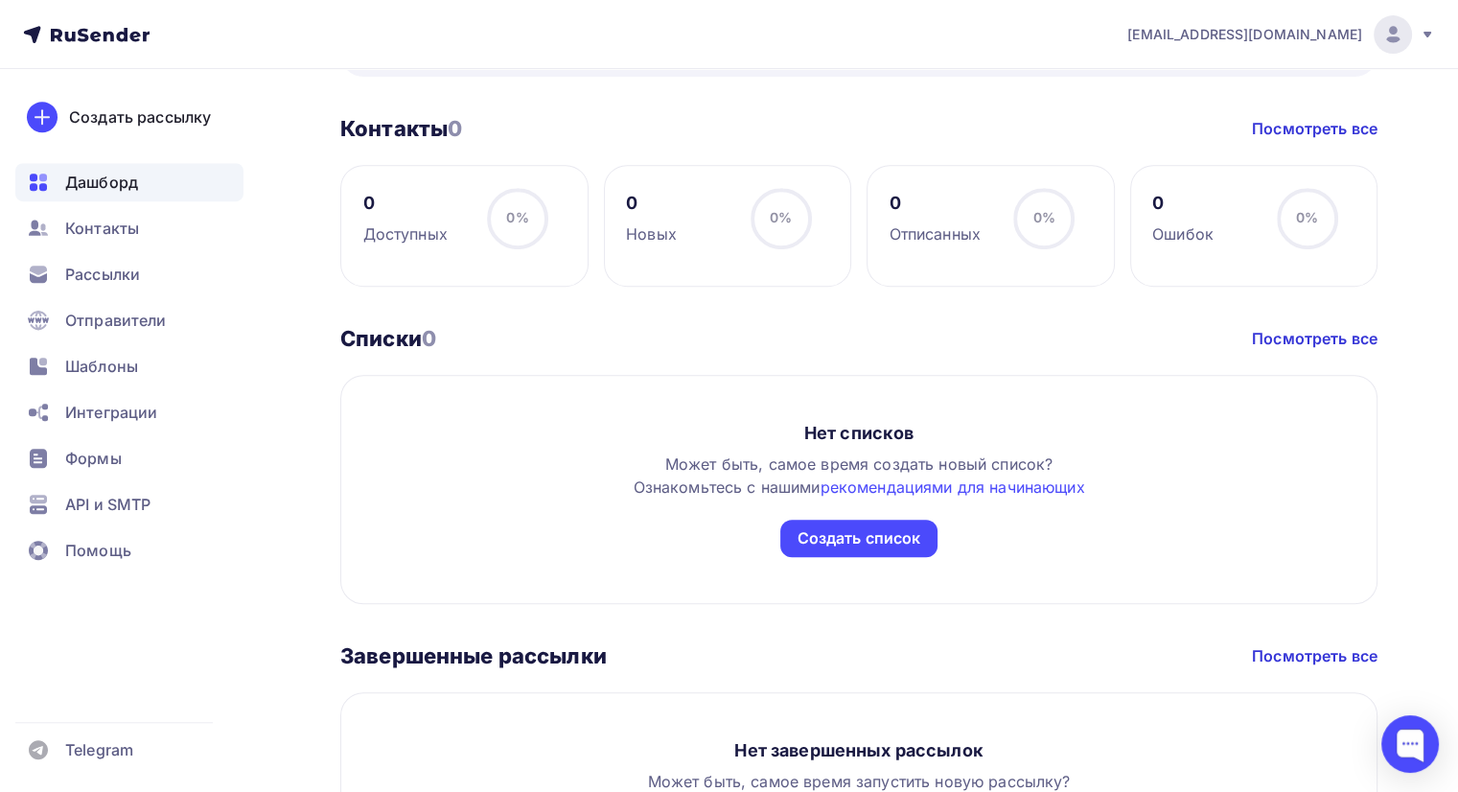
scroll to position [826, 0]
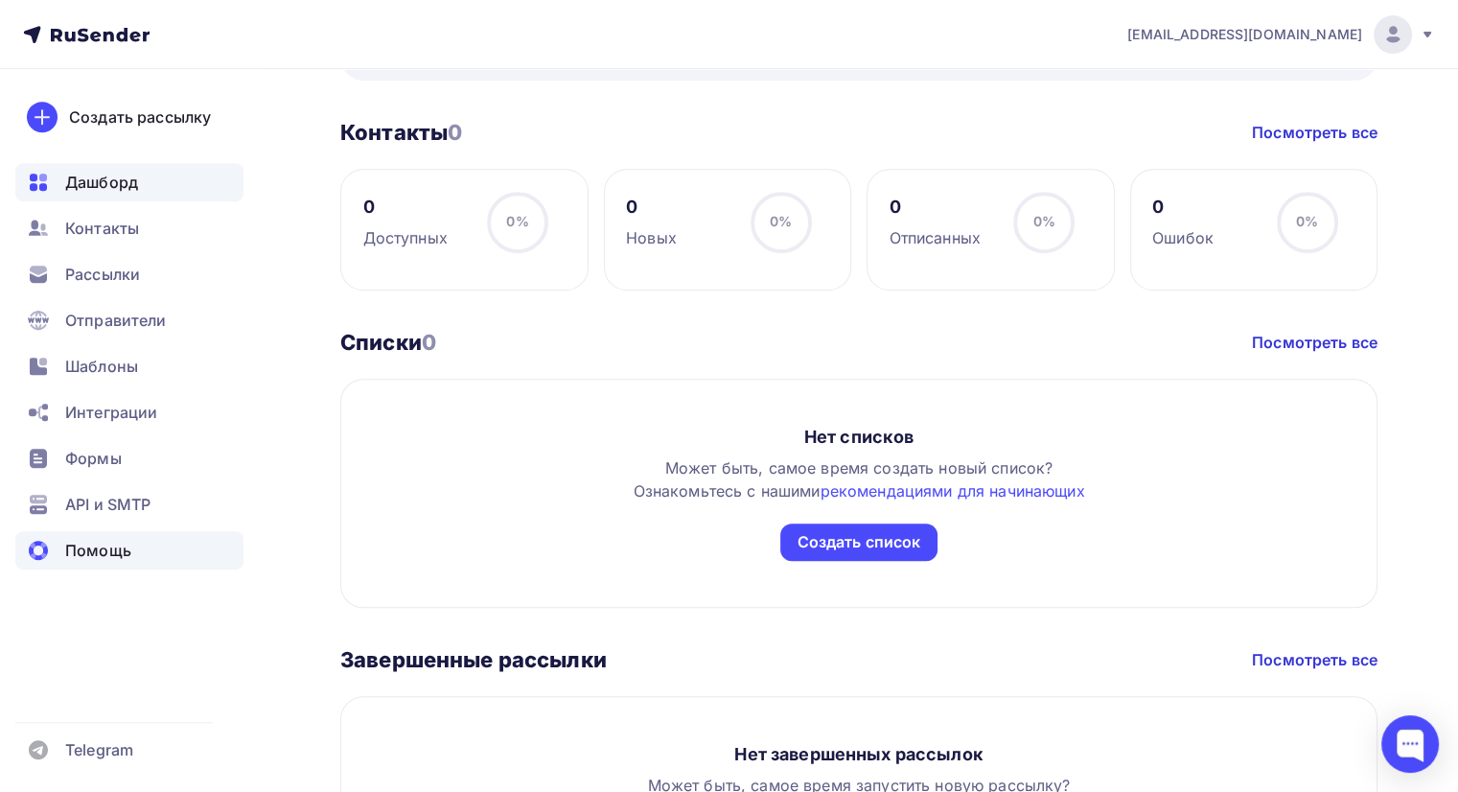
click at [134, 544] on div "Помощь" at bounding box center [129, 550] width 228 height 38
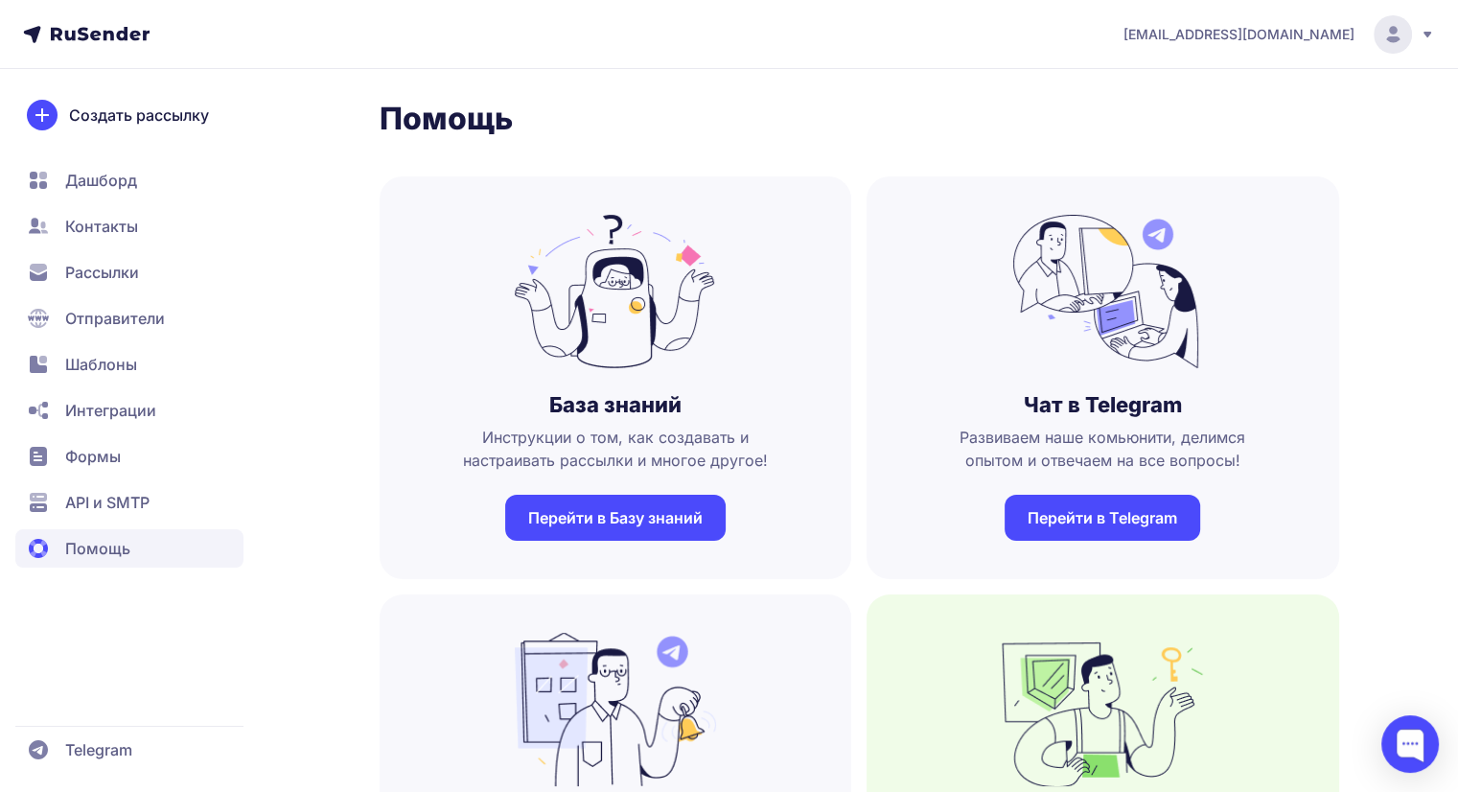
click at [143, 506] on span "API и SMTP" at bounding box center [107, 502] width 84 height 23
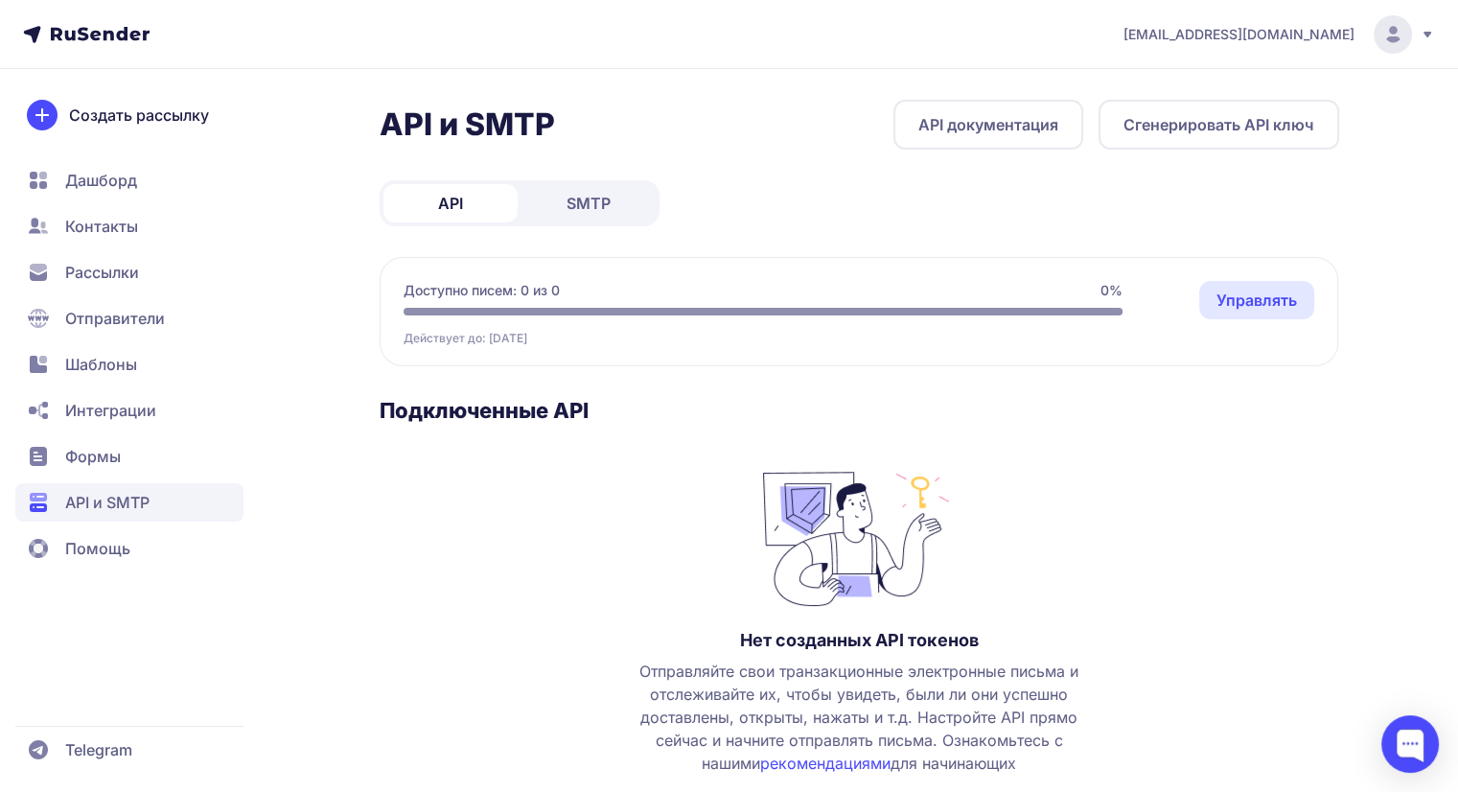
click at [582, 192] on span "SMTP" at bounding box center [588, 203] width 44 height 23
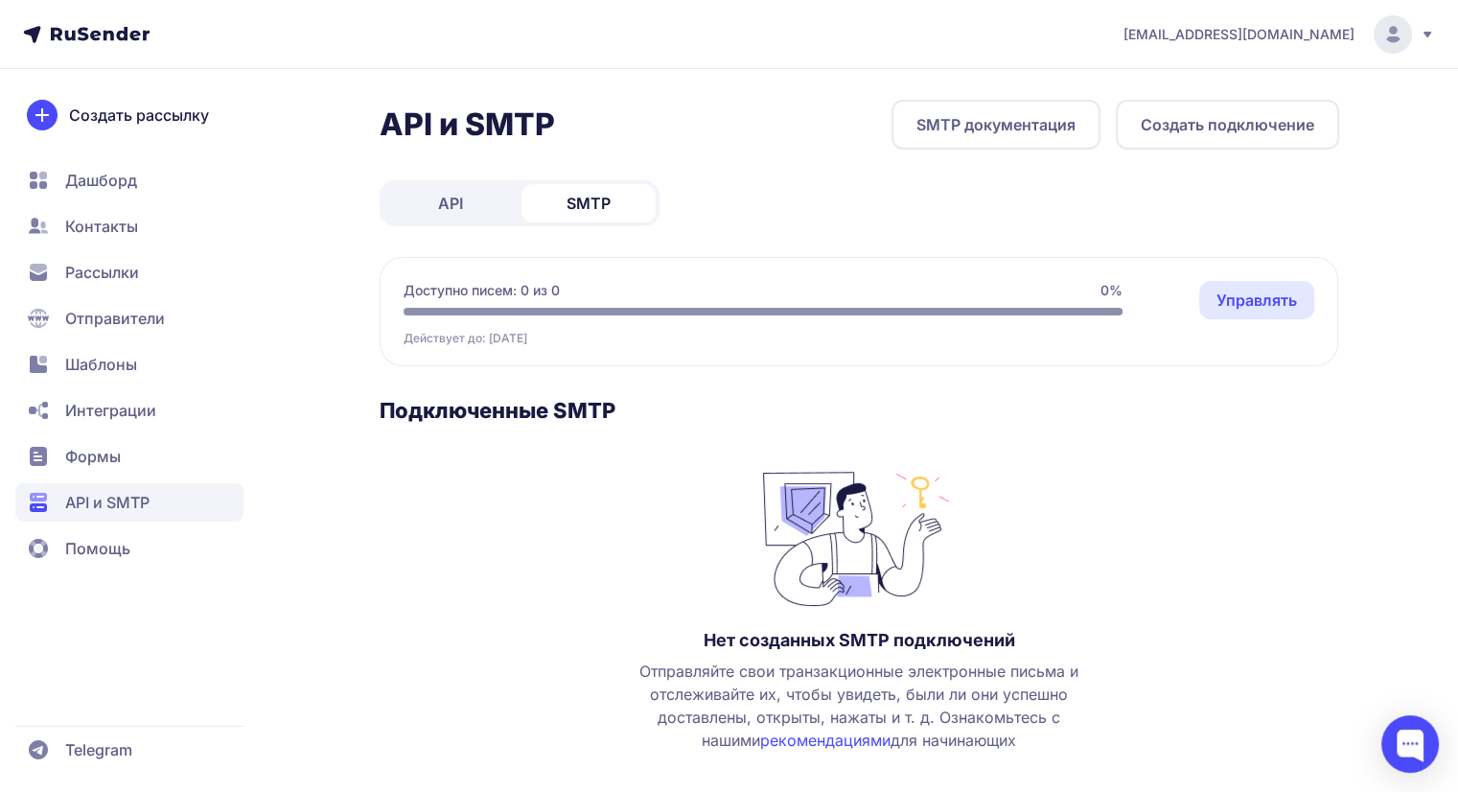
click at [503, 212] on link "API" at bounding box center [450, 203] width 134 height 38
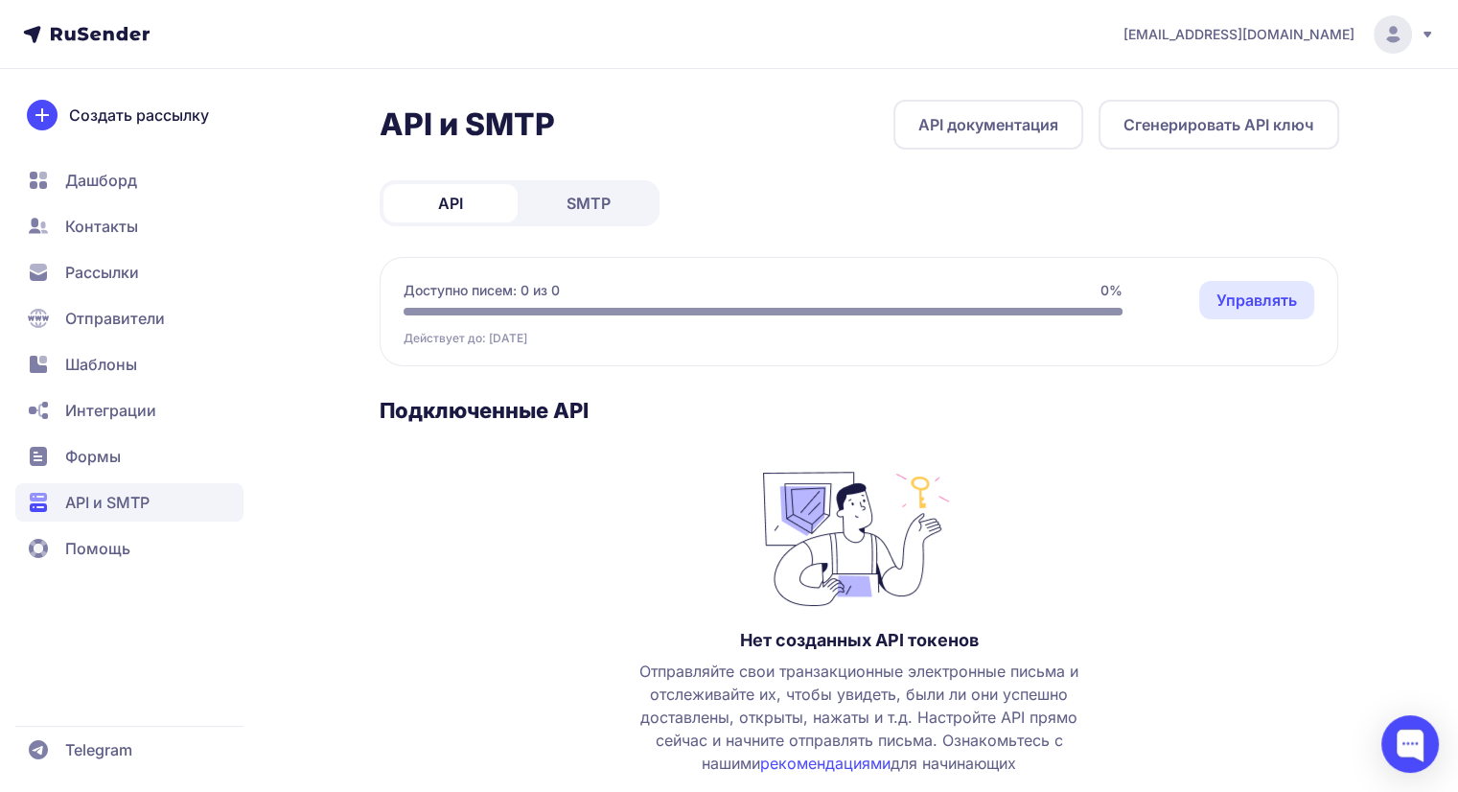
click at [1061, 613] on div "Нет созданных API токенов Отправляйте свои транзакционные электронные письма и …" at bounding box center [859, 660] width 959 height 397
click at [124, 185] on span "Дашборд" at bounding box center [101, 180] width 72 height 23
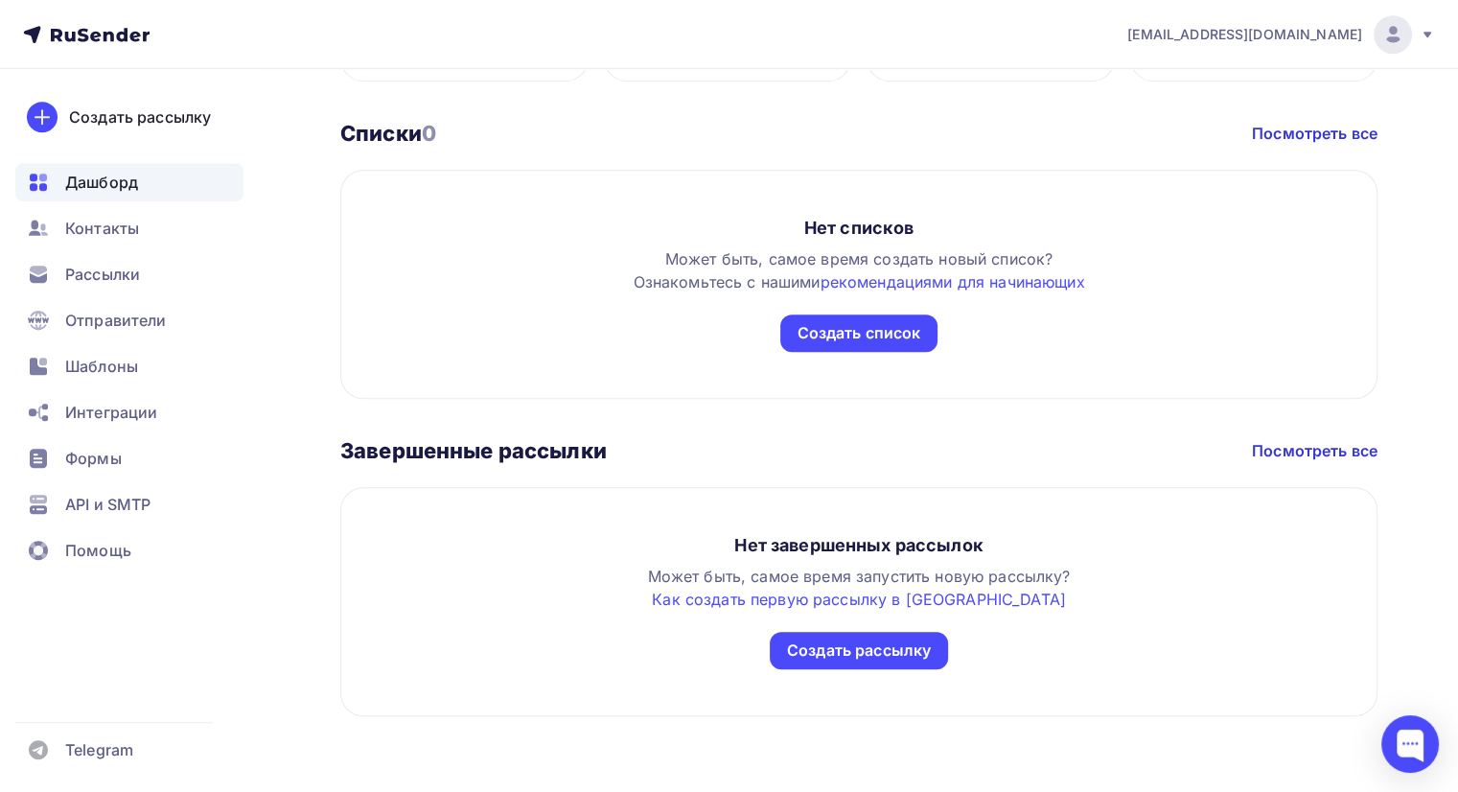
scroll to position [995, 0]
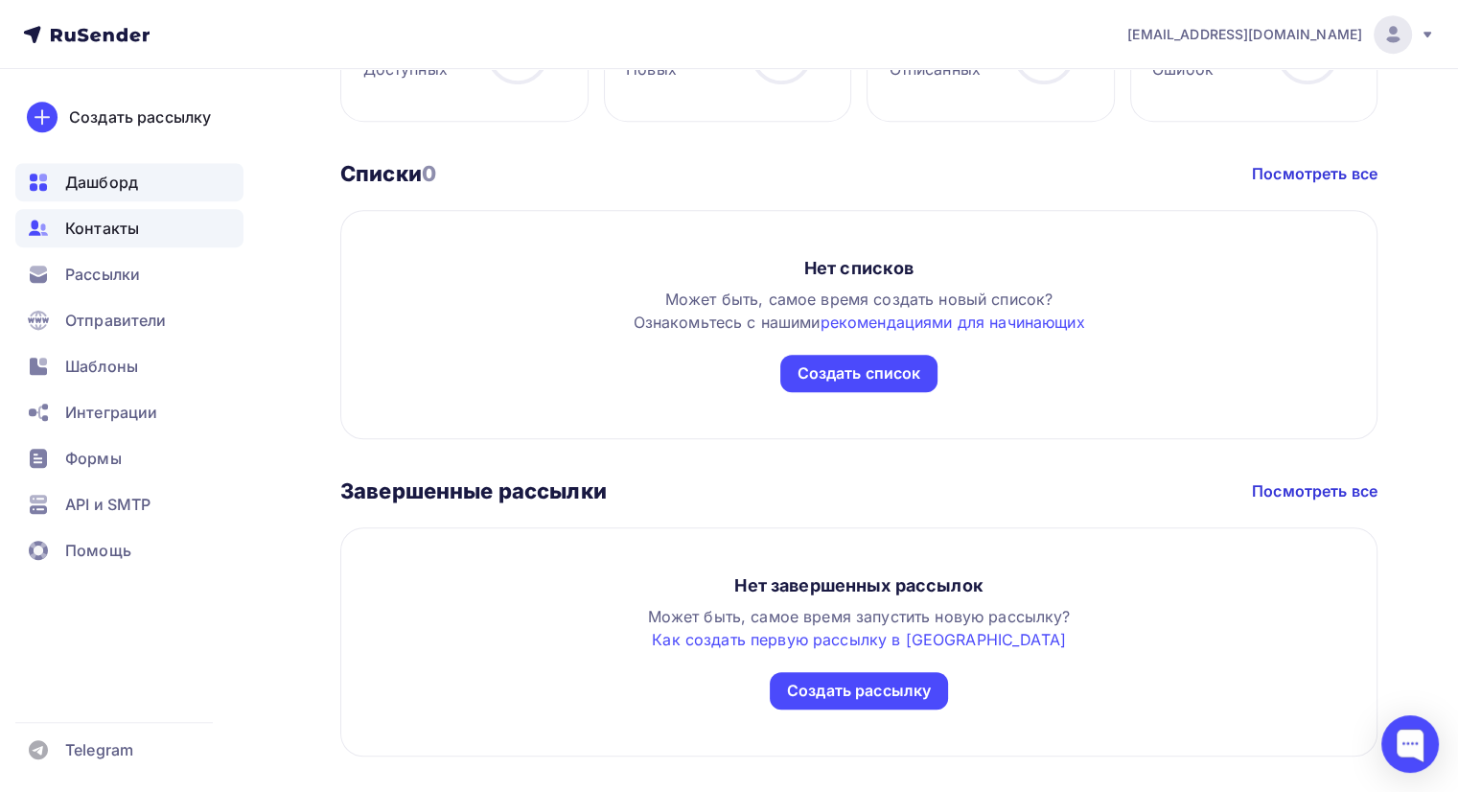
click at [108, 228] on span "Контакты" at bounding box center [102, 228] width 74 height 23
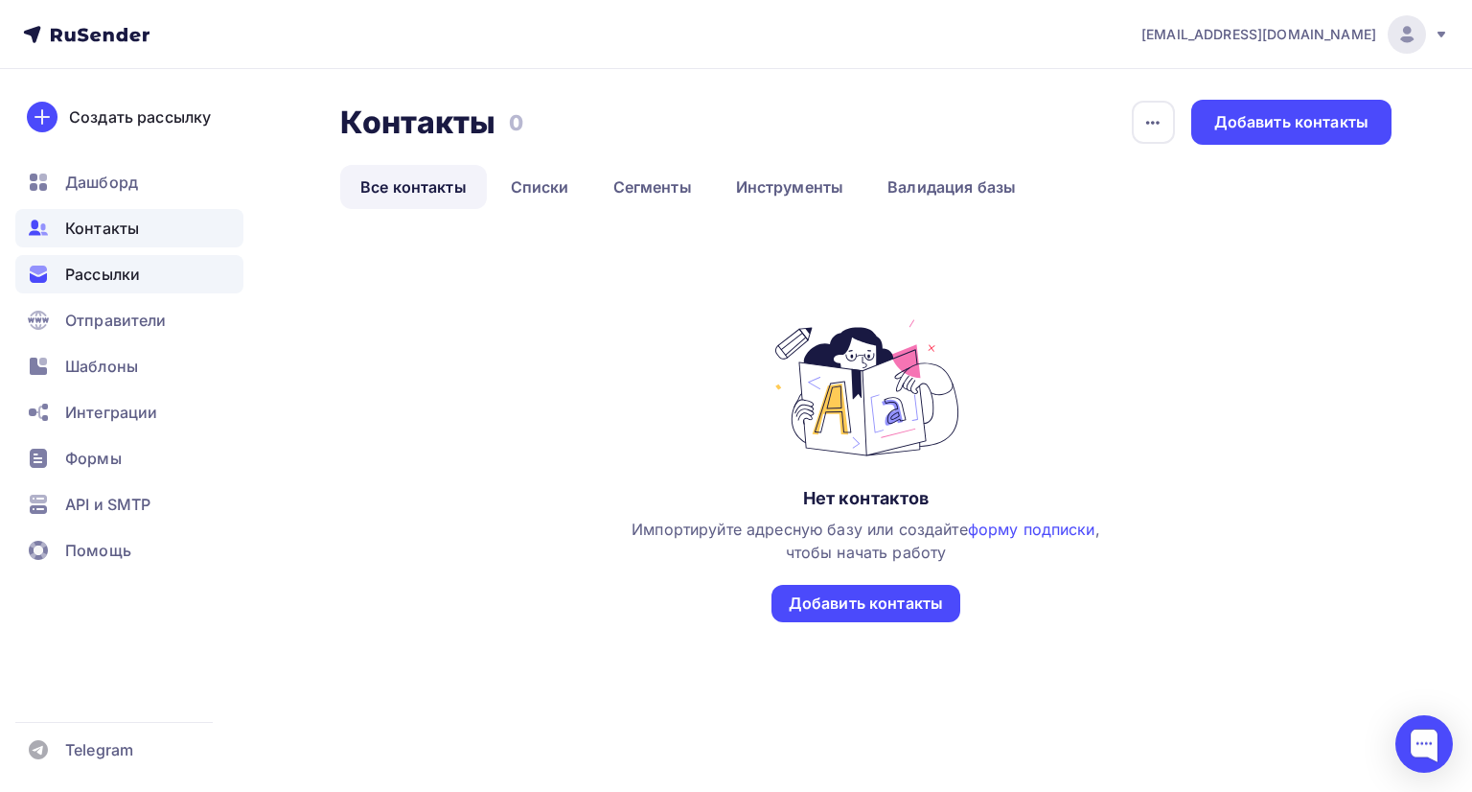
click at [119, 273] on span "Рассылки" at bounding box center [102, 274] width 75 height 23
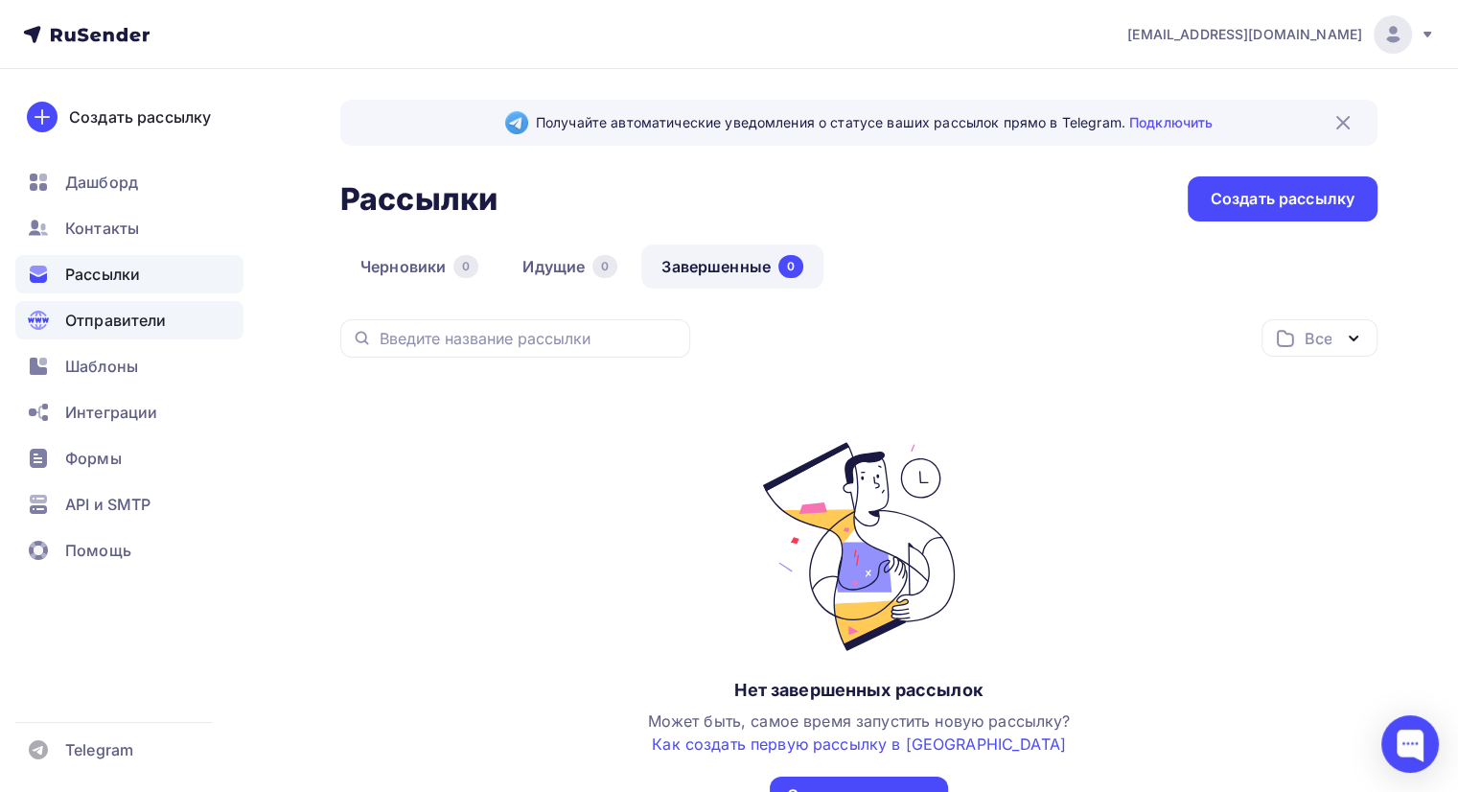
click at [140, 330] on span "Отправители" at bounding box center [116, 320] width 102 height 23
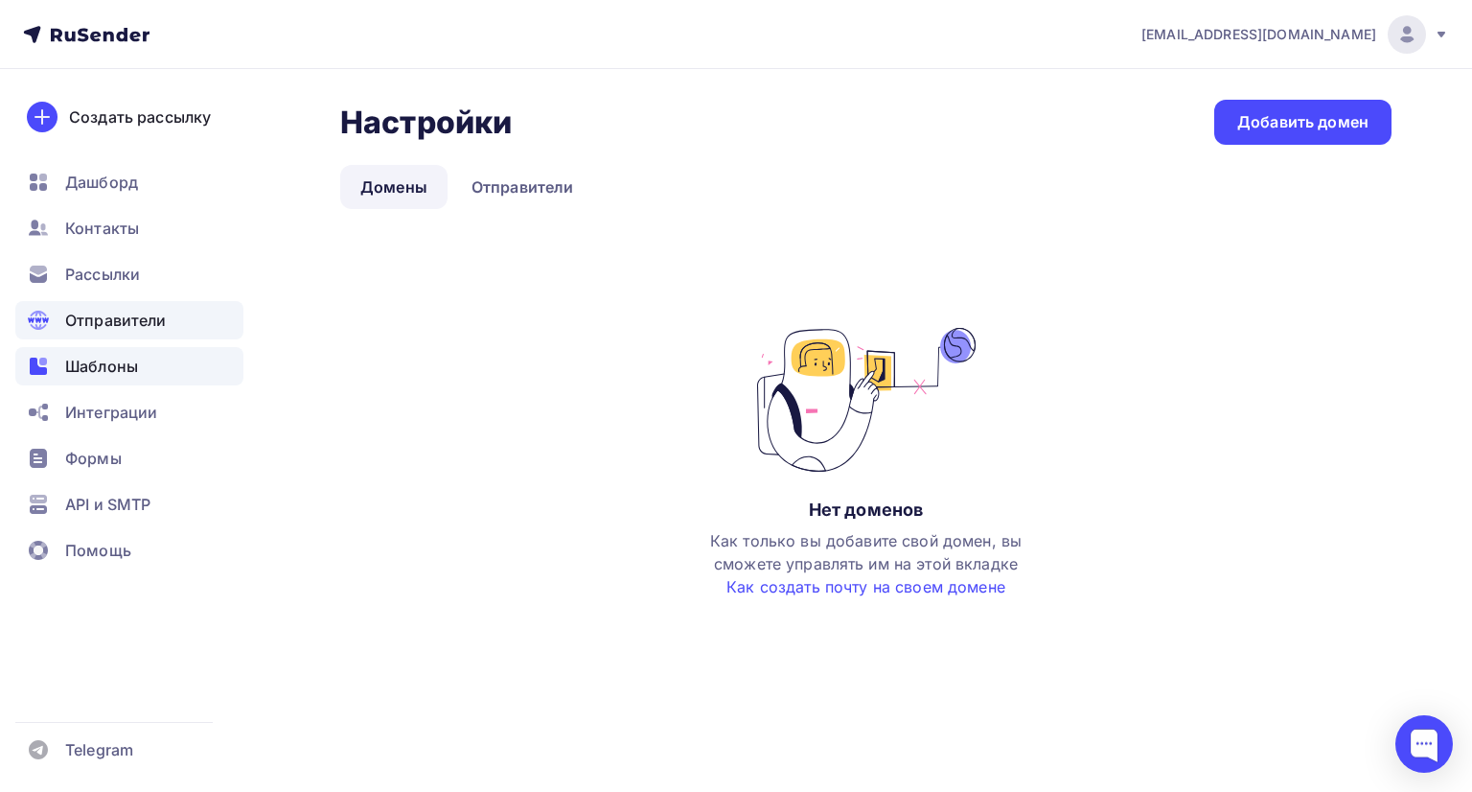
click at [146, 373] on div "Шаблоны" at bounding box center [129, 366] width 228 height 38
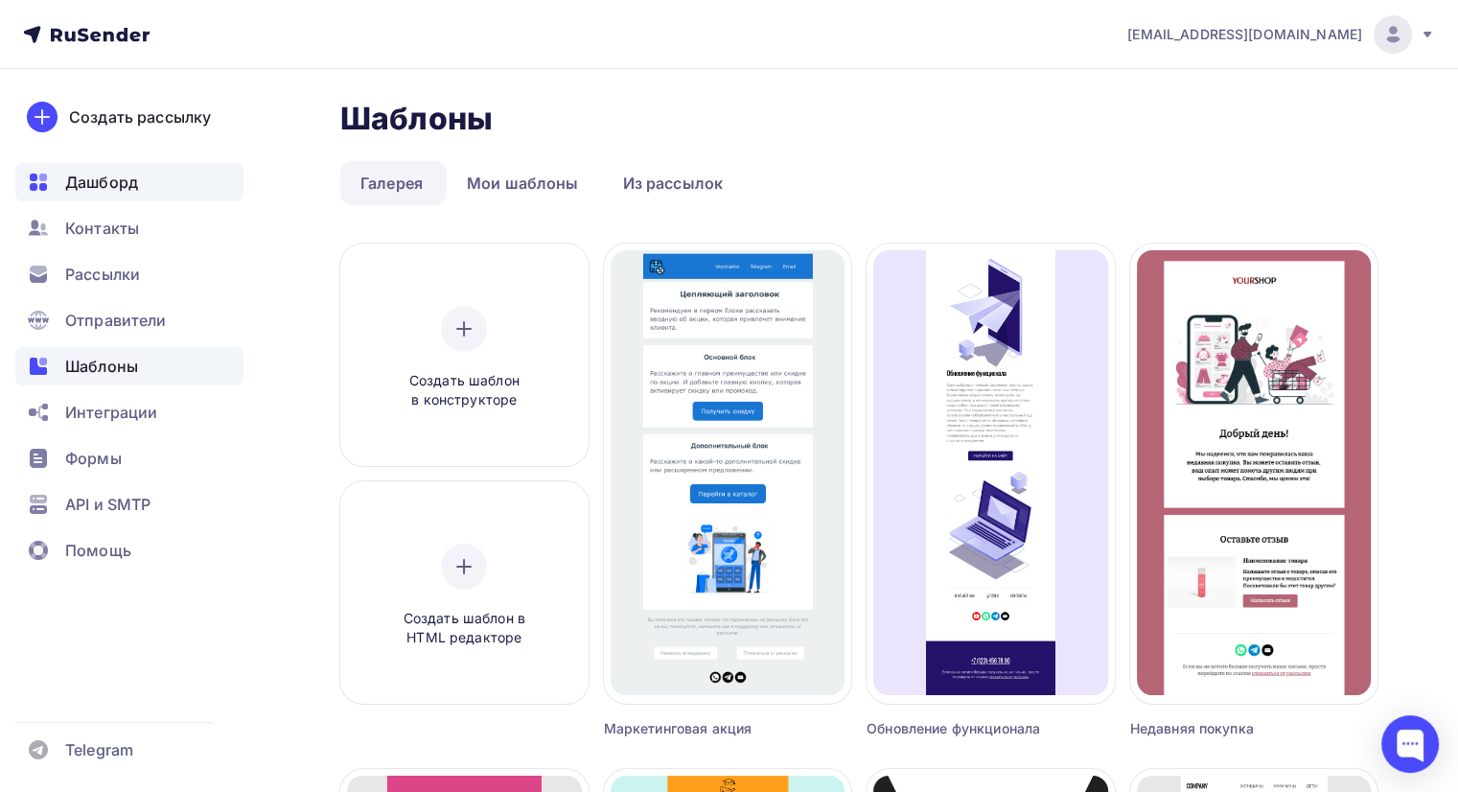
click at [144, 184] on div "Дашборд" at bounding box center [129, 182] width 228 height 38
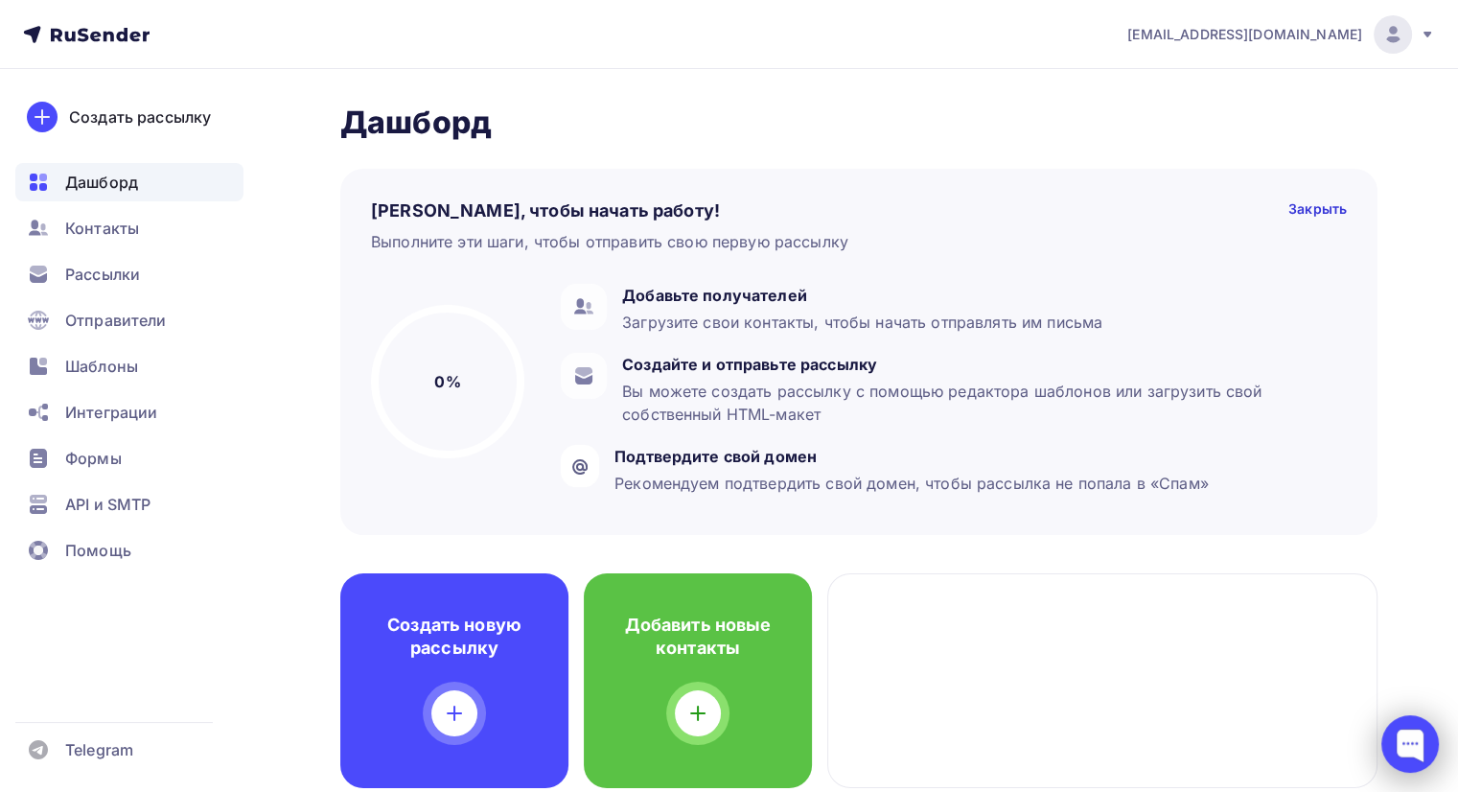
click at [1419, 725] on div at bounding box center [1410, 744] width 58 height 58
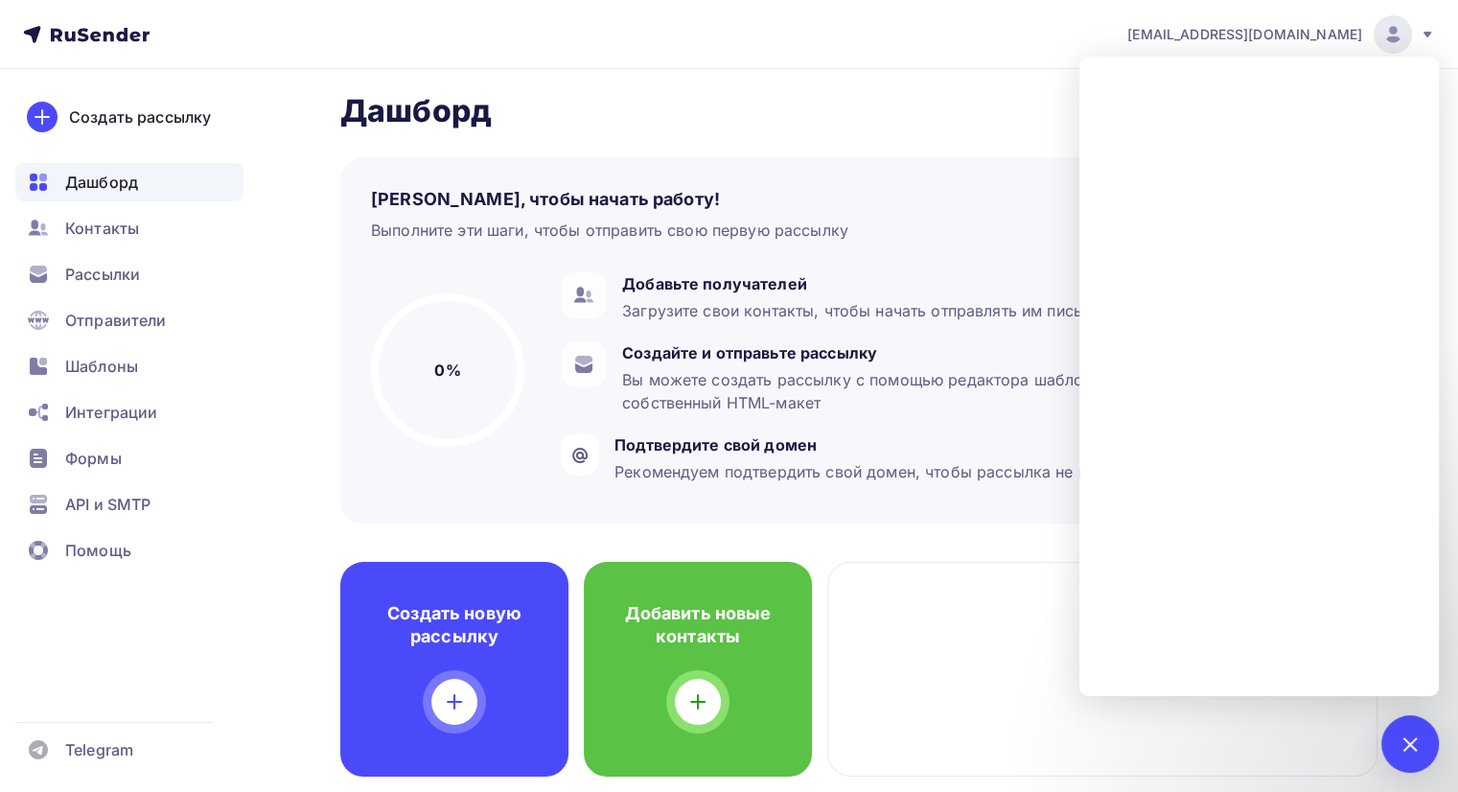
scroll to position [11, 0]
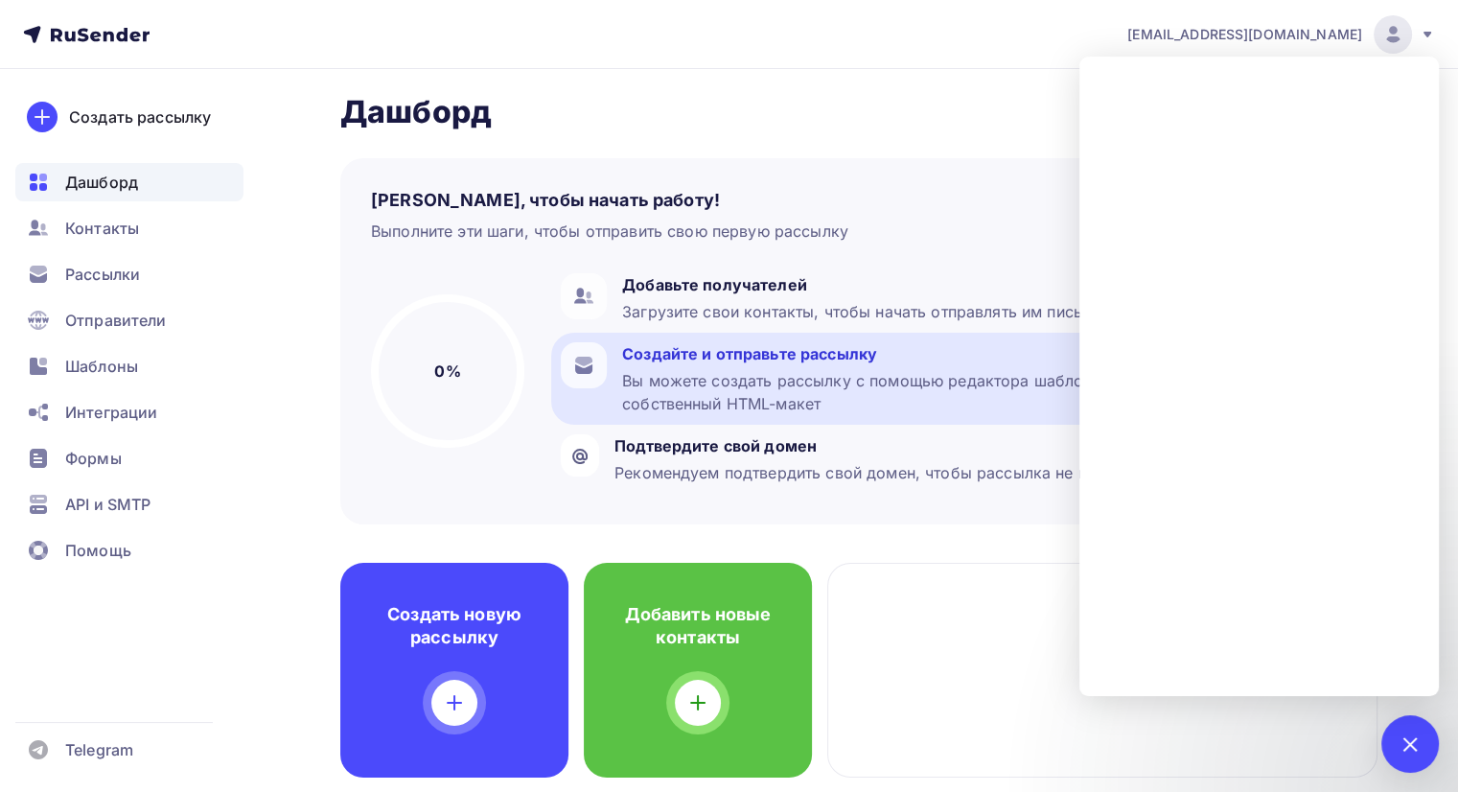
click at [1030, 389] on div "Вы можете создать рассылку с помощью редактора шаблонов или загрузить свой собс…" at bounding box center [979, 392] width 715 height 46
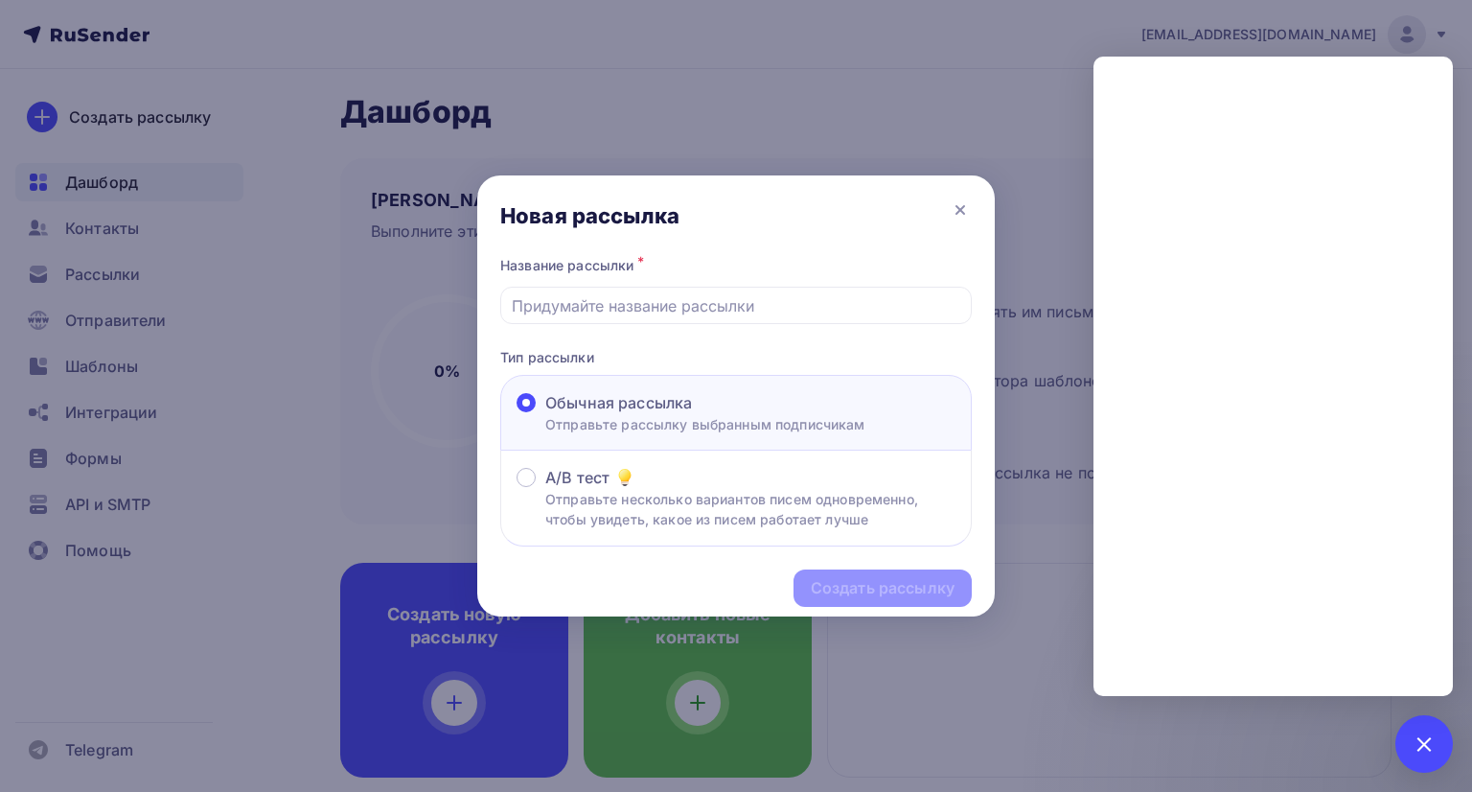
click at [951, 196] on div "Новая рассылка" at bounding box center [736, 213] width 518 height 77
click at [970, 216] on icon at bounding box center [960, 209] width 23 height 23
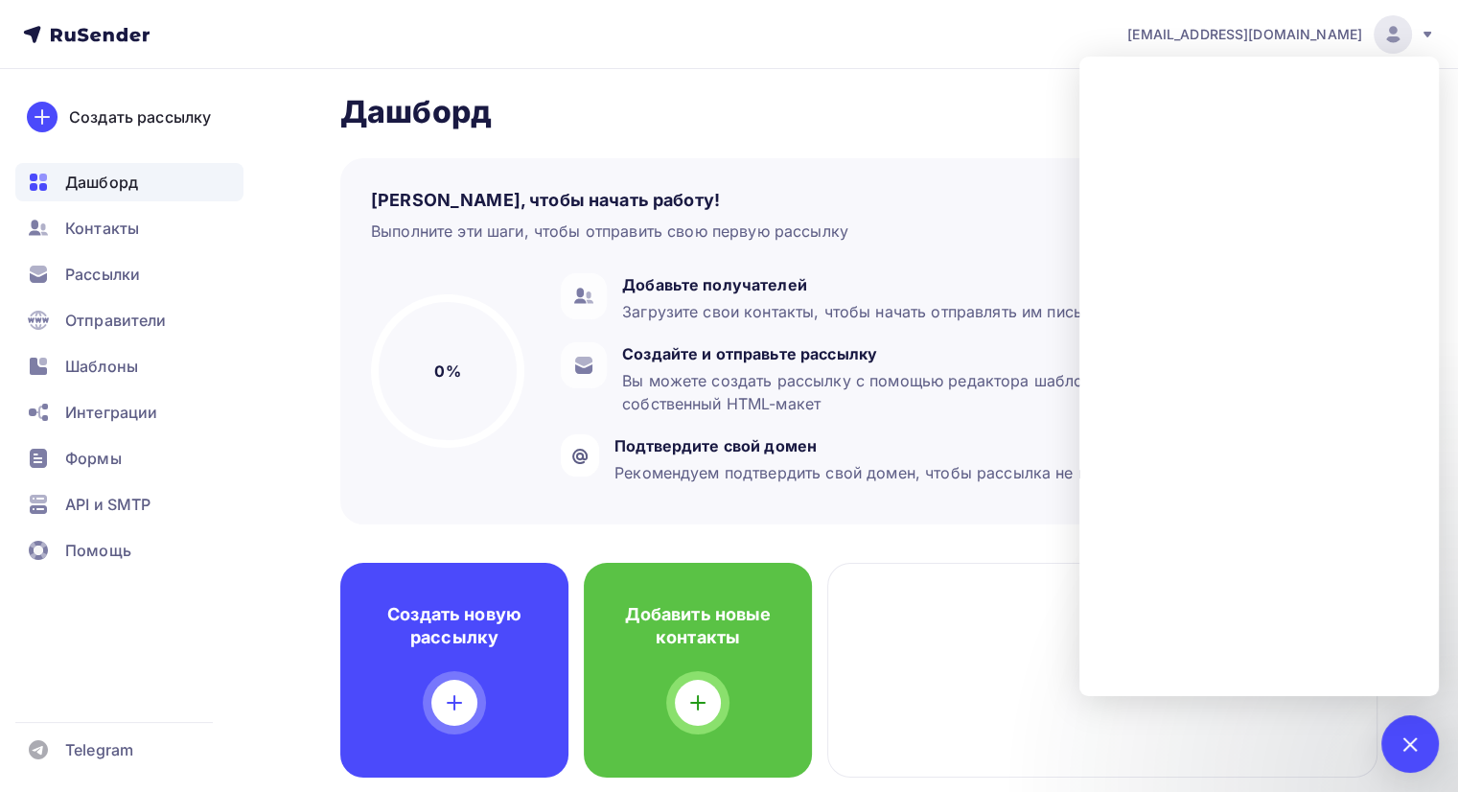
click at [868, 166] on div "Пару шагов, чтобы начать работу! Закрыть Выполните эти шаги, чтобы отправить св…" at bounding box center [858, 341] width 1037 height 366
click at [1412, 748] on div at bounding box center [1409, 743] width 26 height 26
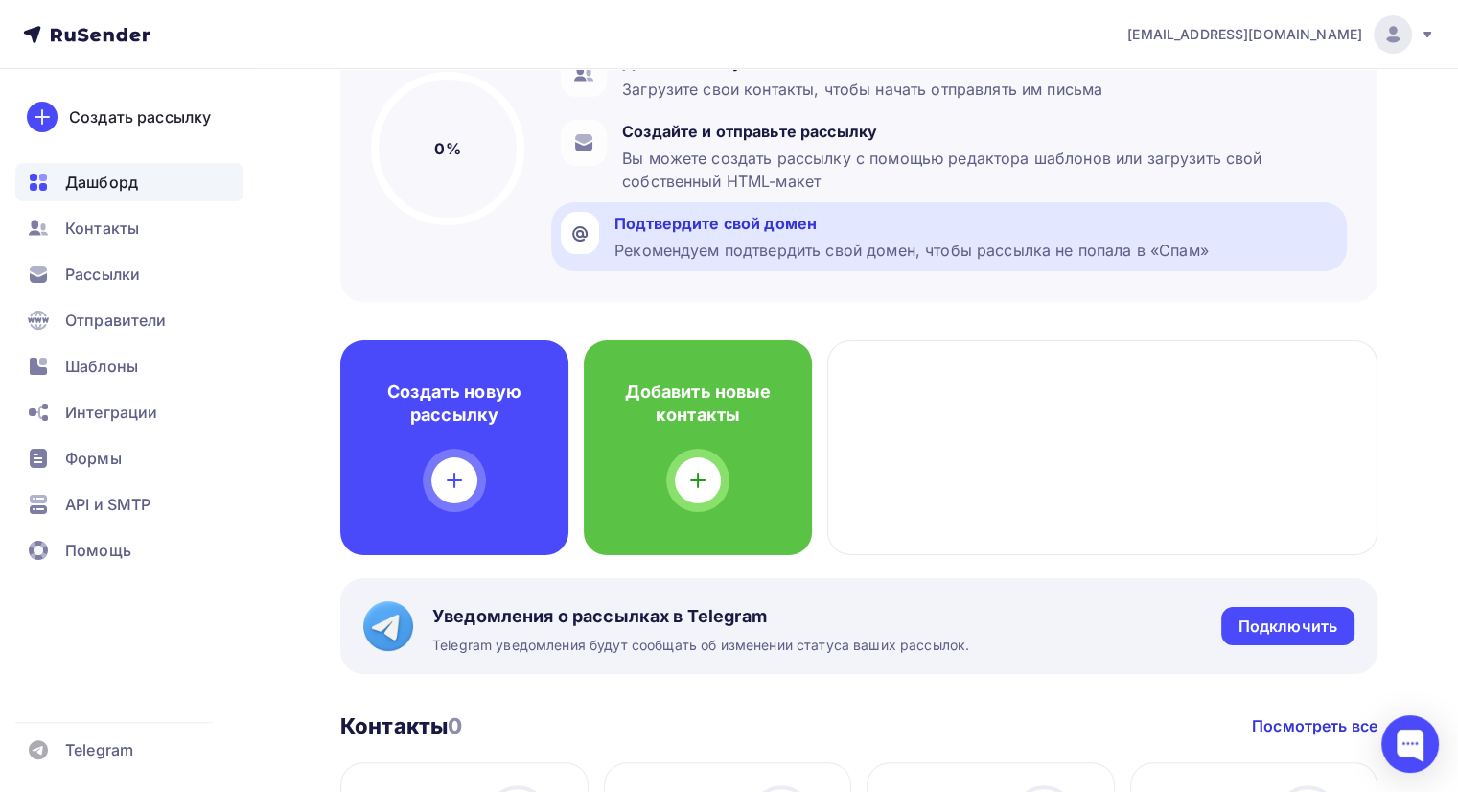
scroll to position [278, 0]
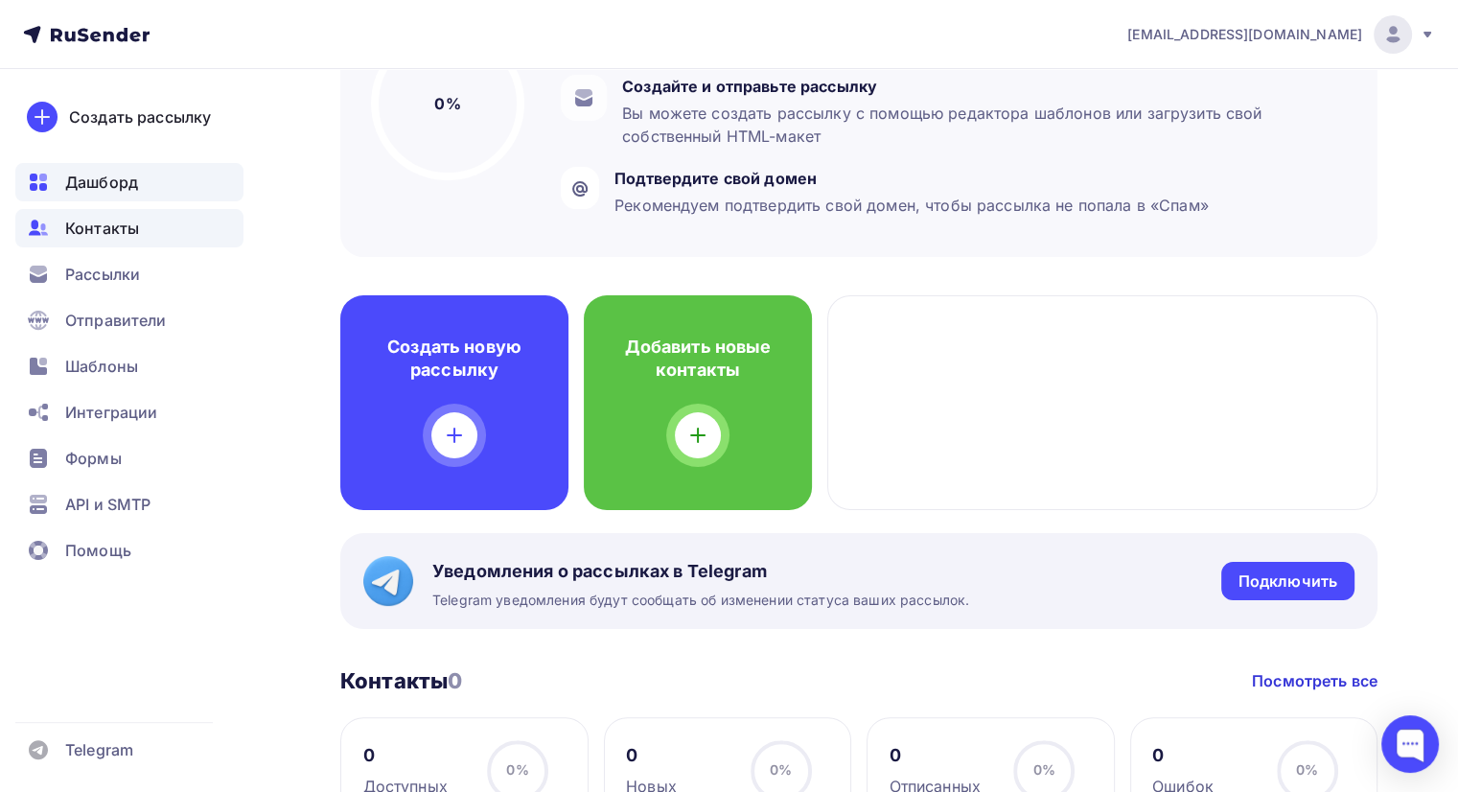
click at [83, 235] on span "Контакты" at bounding box center [102, 228] width 74 height 23
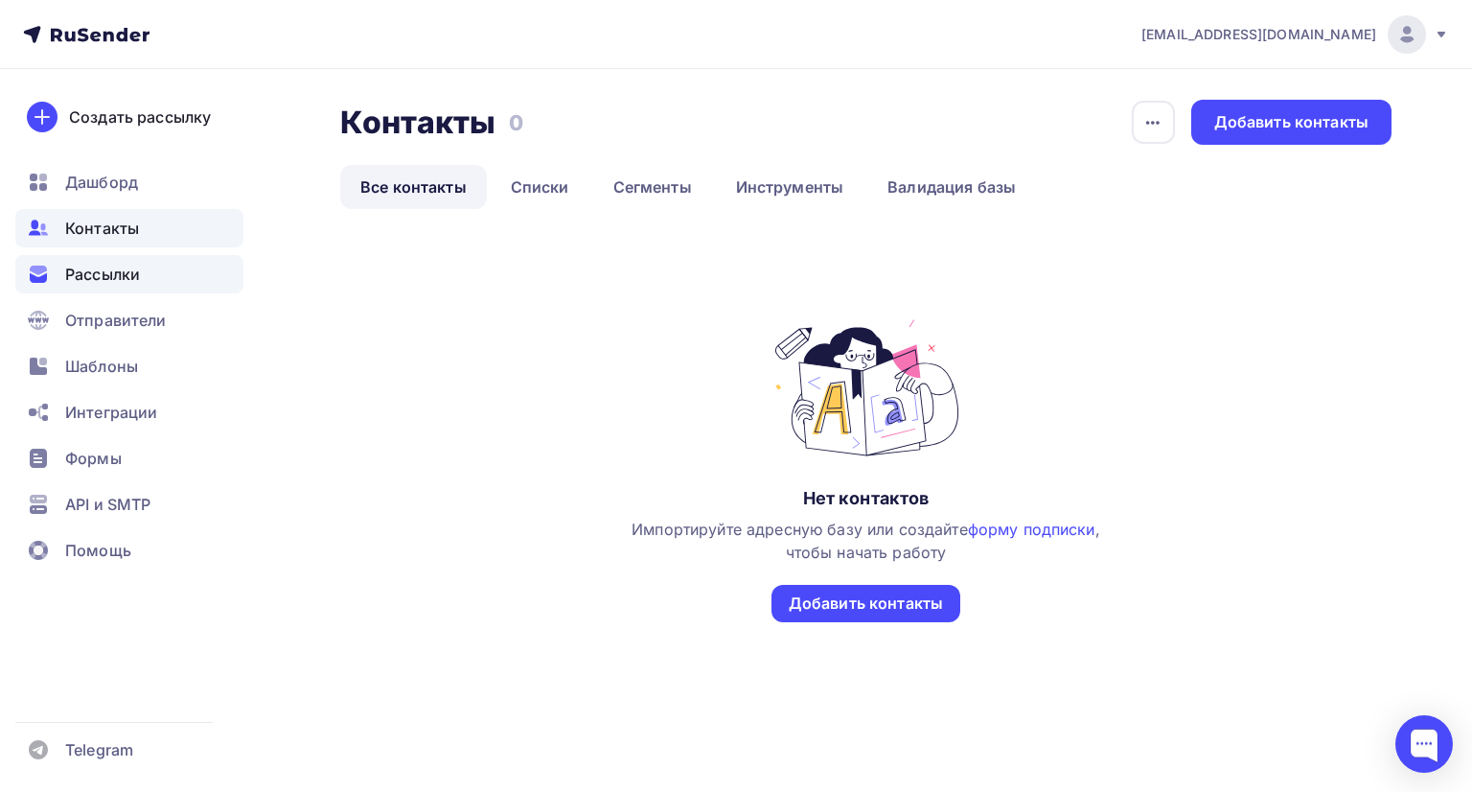
click at [118, 290] on div "Рассылки" at bounding box center [129, 274] width 228 height 38
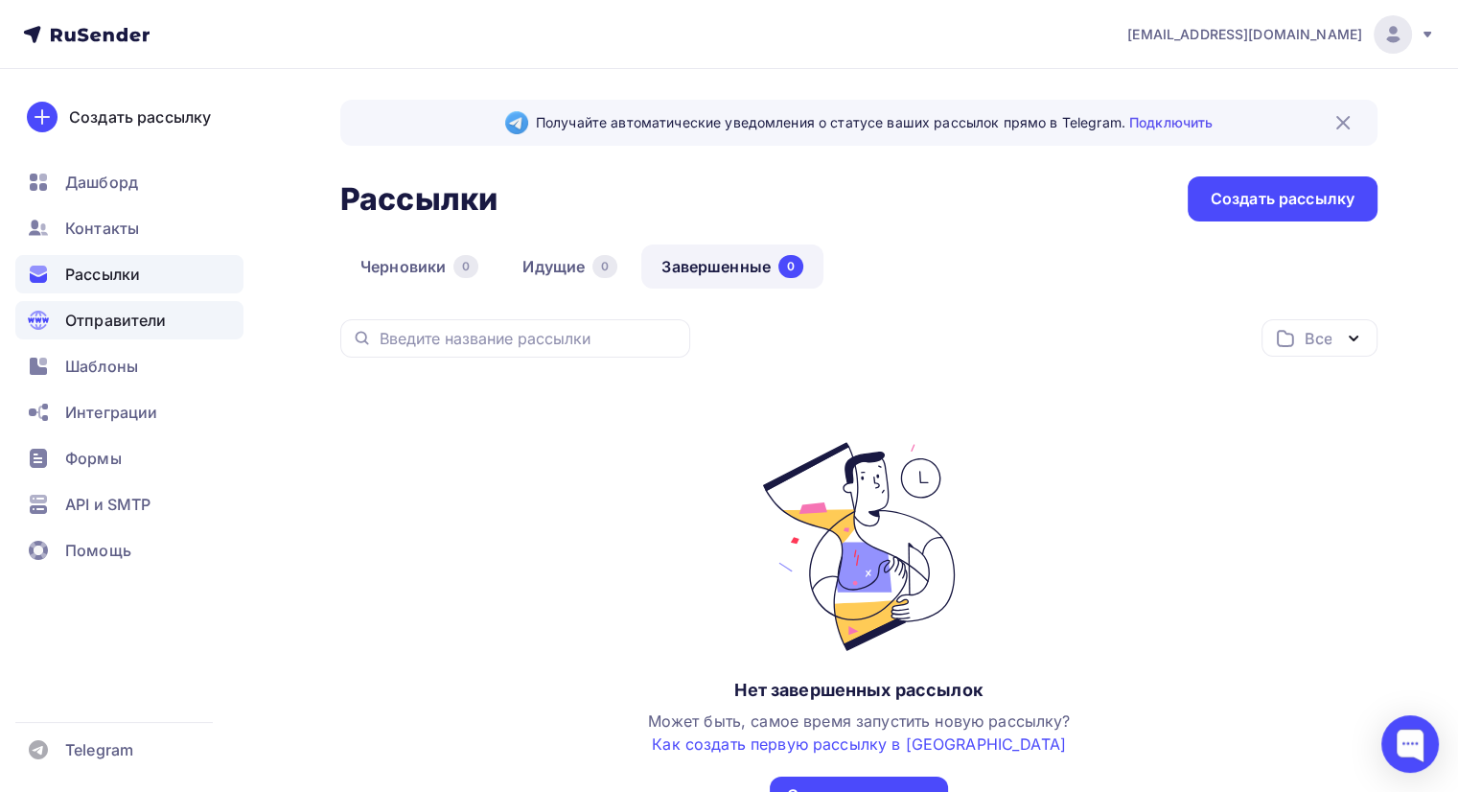
click at [134, 322] on span "Отправители" at bounding box center [116, 320] width 102 height 23
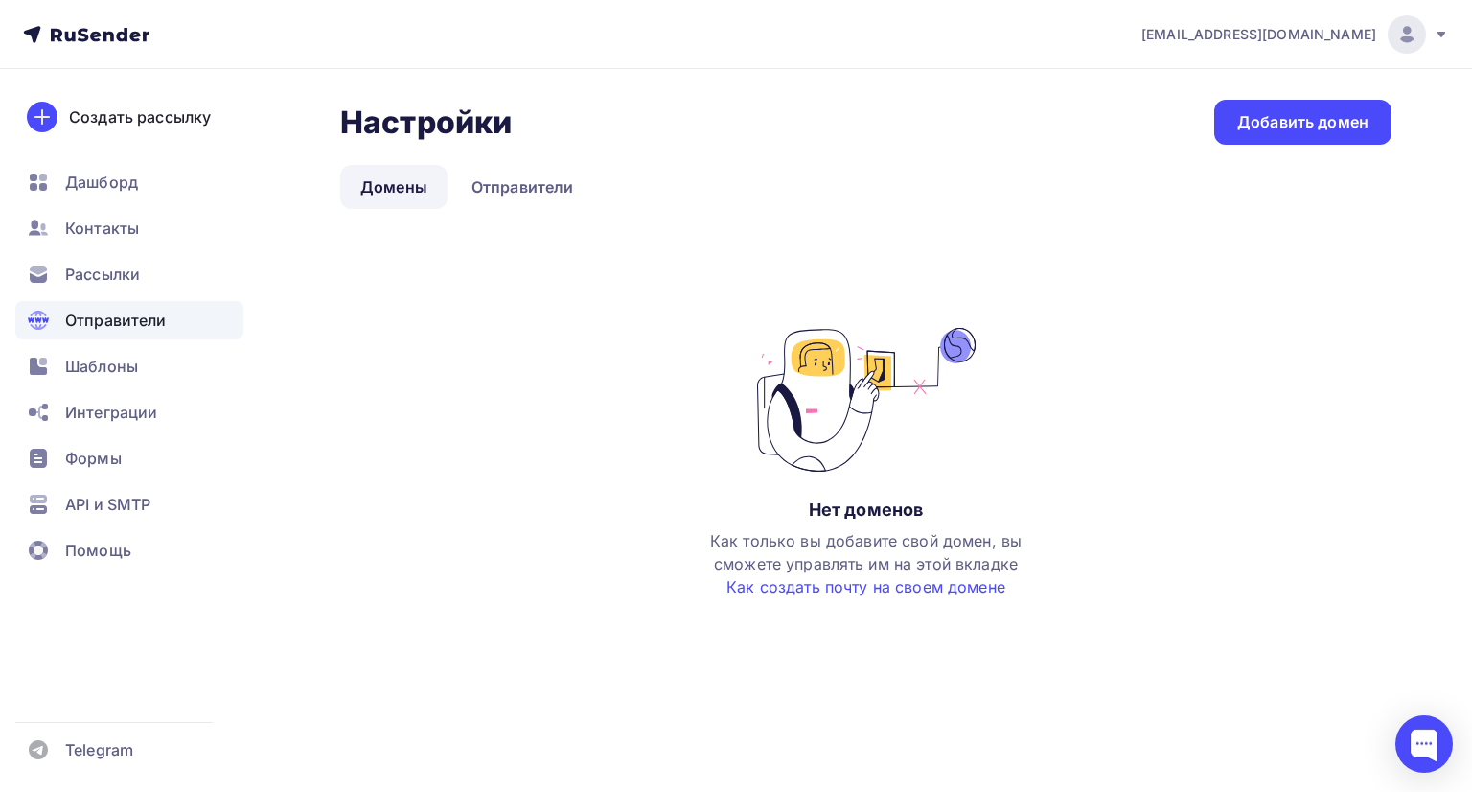
click at [133, 341] on ul "Дашборд Контакты Рассылки Отправители Шаблоны Интеграции Формы API и SMTP Помощь" at bounding box center [129, 371] width 228 height 417
click at [135, 368] on span "Шаблоны" at bounding box center [101, 366] width 73 height 23
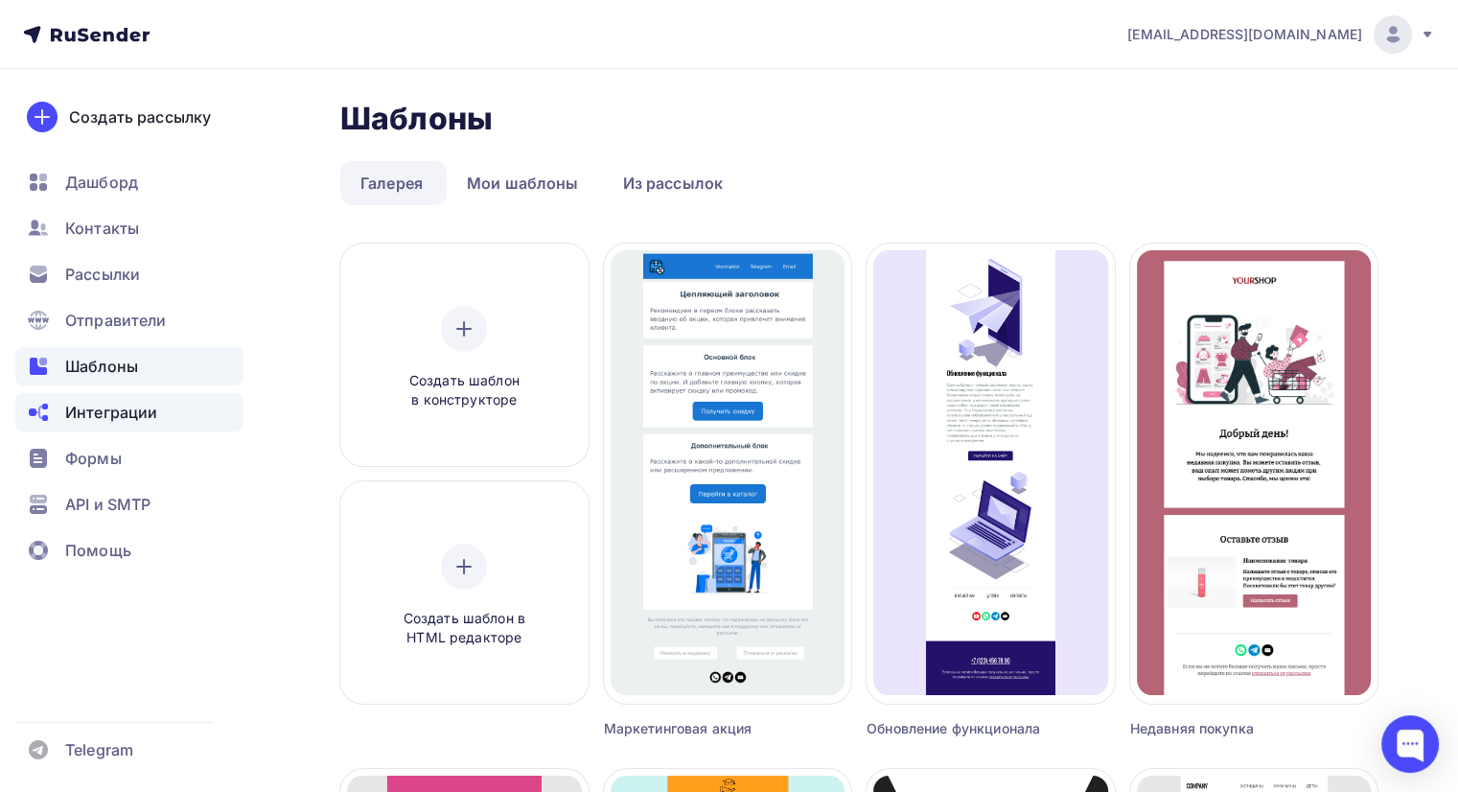
click at [149, 411] on span "Интеграции" at bounding box center [111, 412] width 92 height 23
